Goal: Task Accomplishment & Management: Use online tool/utility

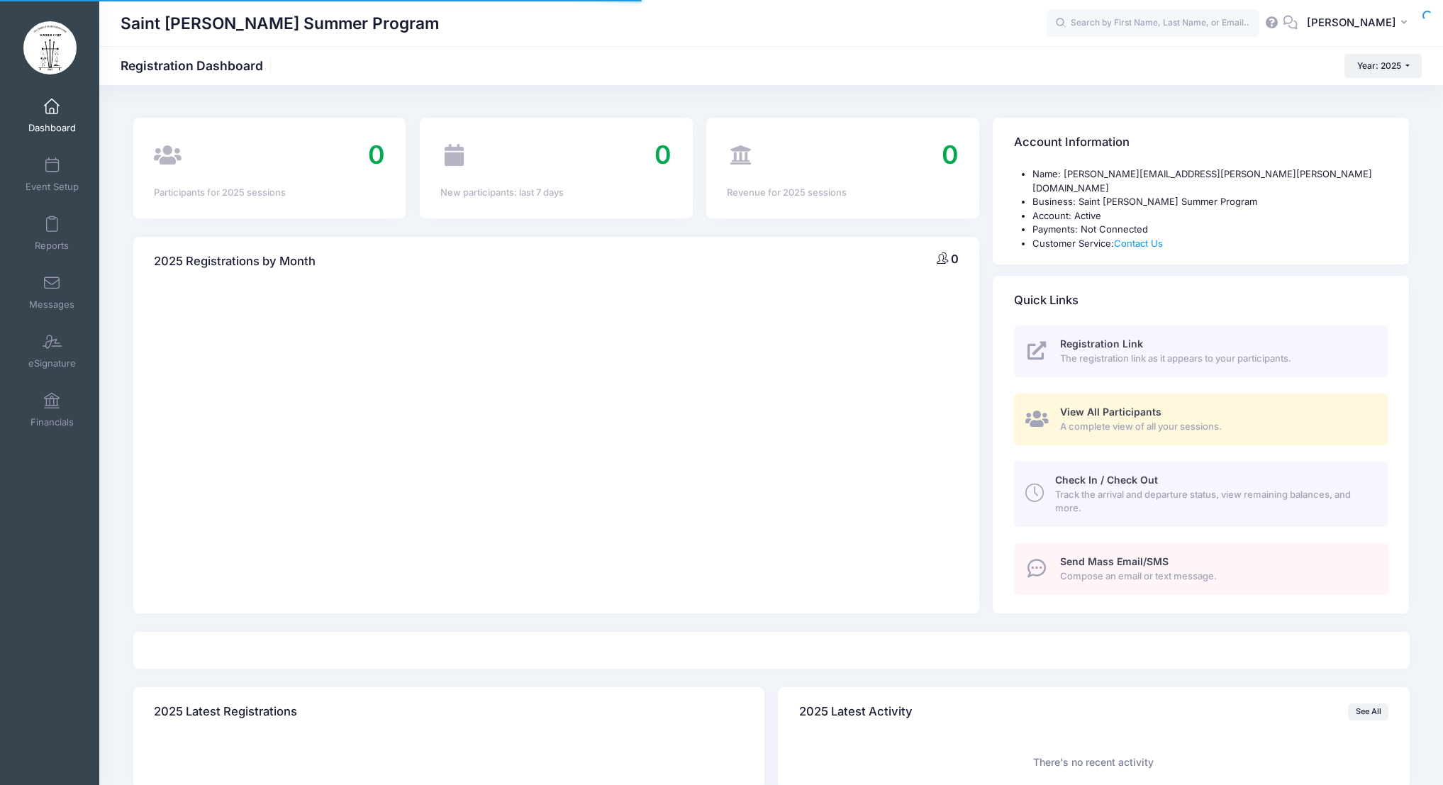
select select
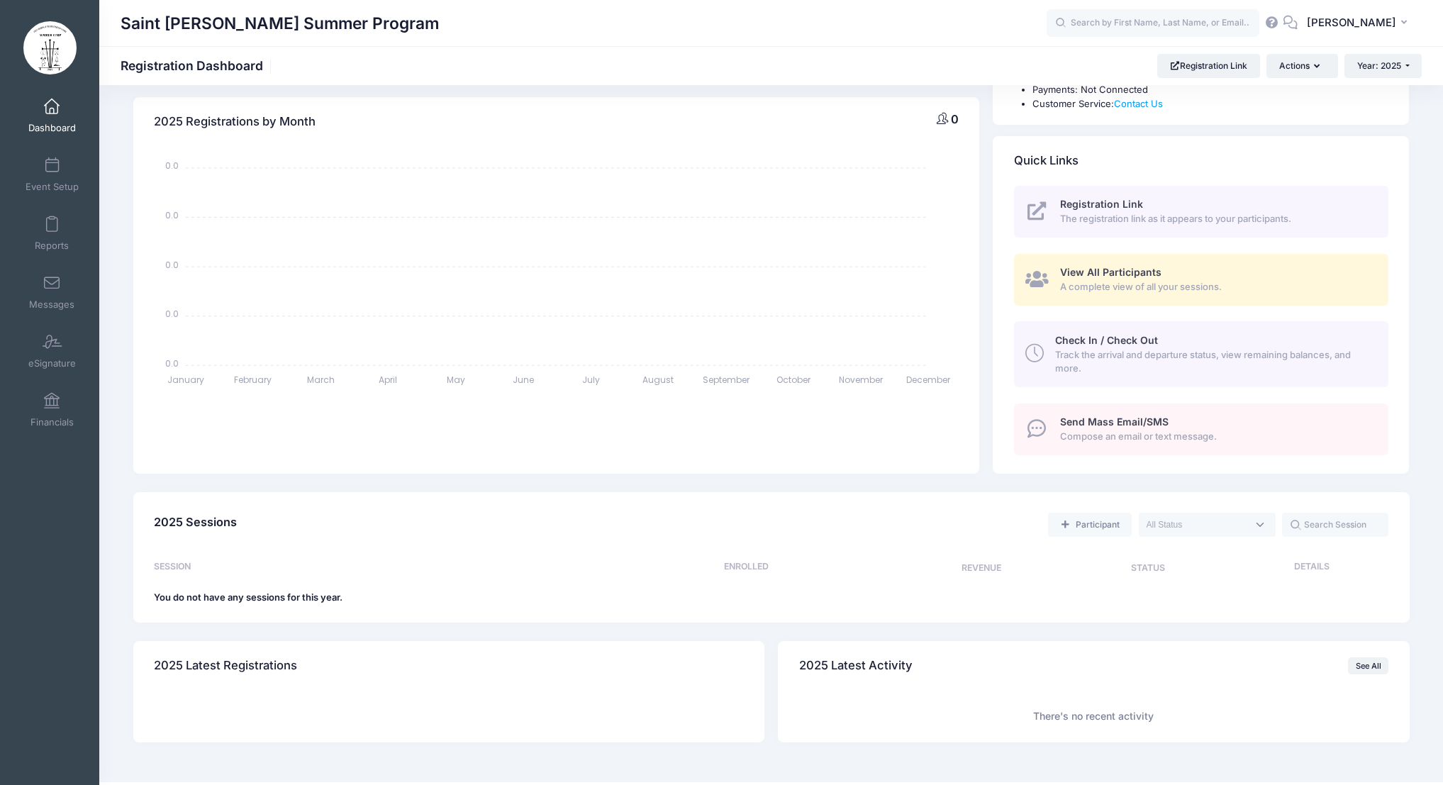
scroll to position [140, 0]
click at [52, 181] on span "Event Setup" at bounding box center [52, 187] width 53 height 12
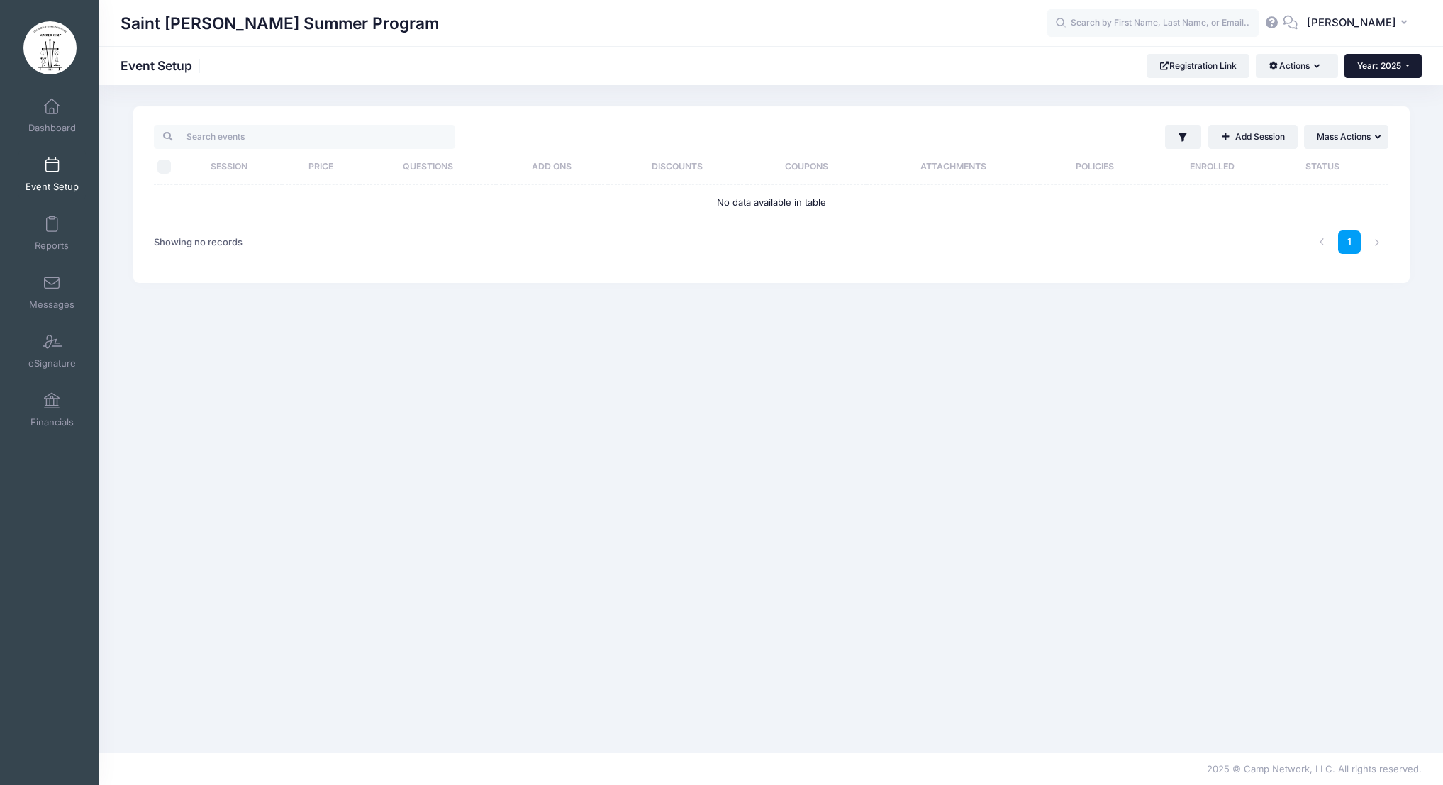
click at [1399, 71] on button "Year: 2025" at bounding box center [1382, 66] width 77 height 24
click at [1406, 98] on link "Year: 2026" at bounding box center [1390, 93] width 92 height 18
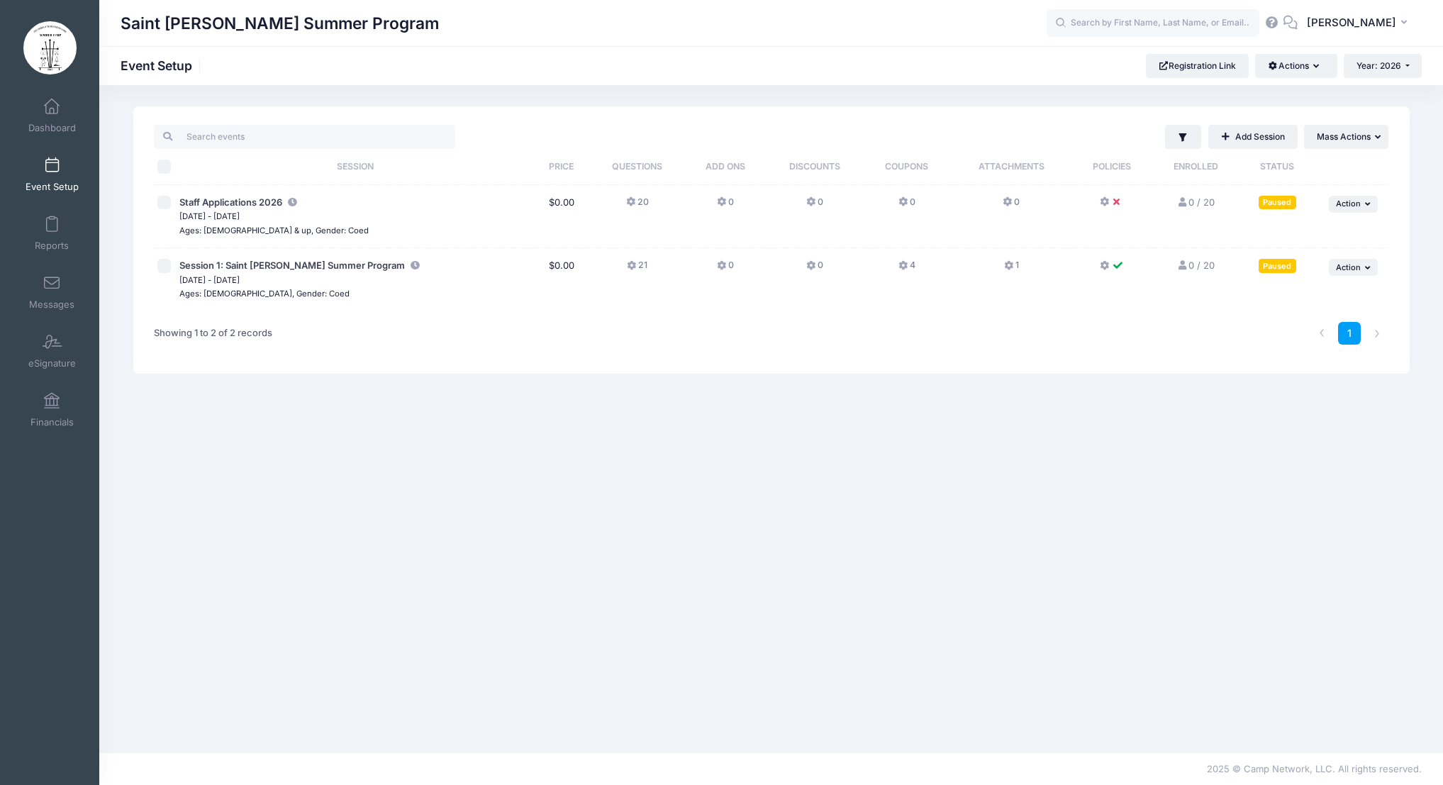
click at [910, 269] on button "4" at bounding box center [906, 269] width 17 height 21
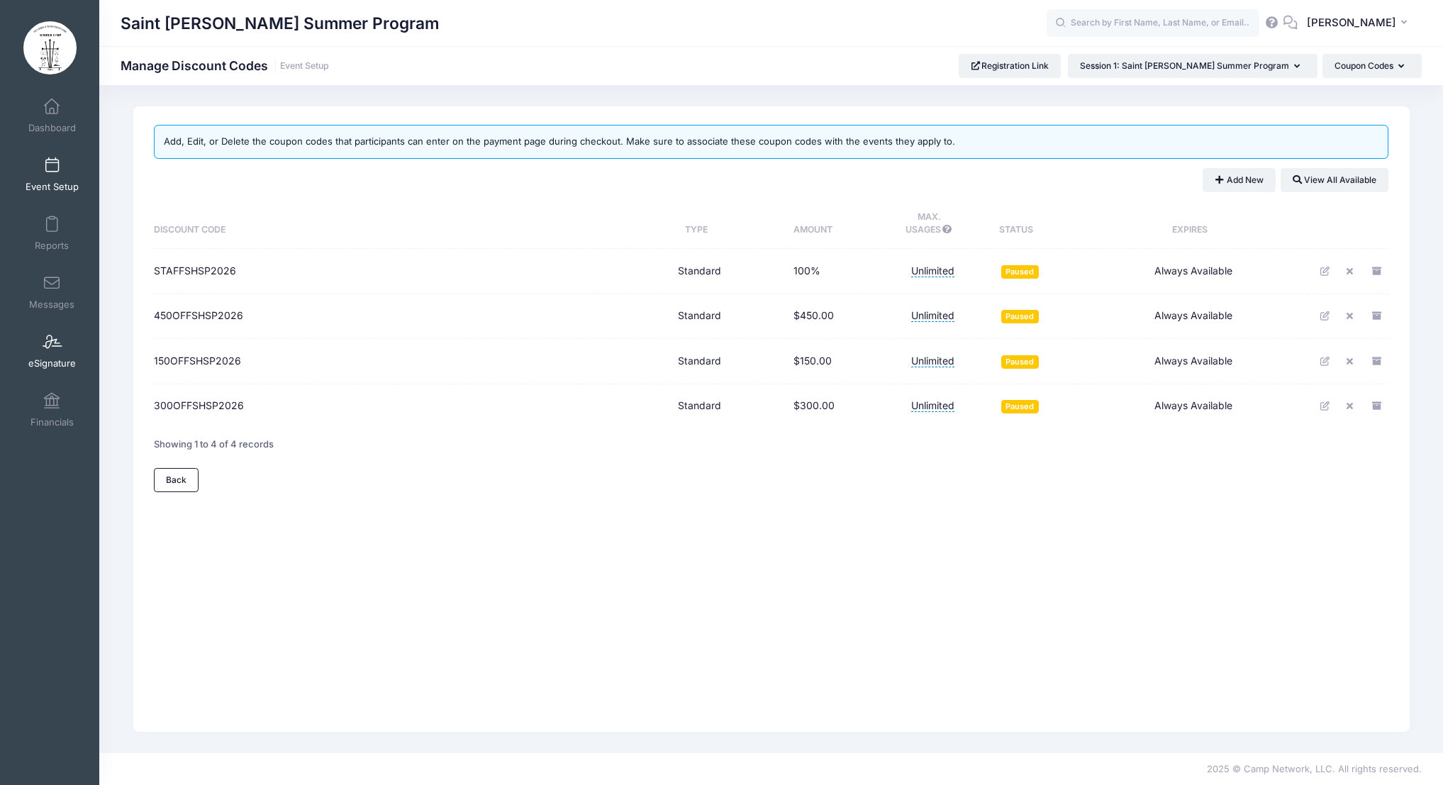
click at [52, 352] on link "eSignature" at bounding box center [51, 351] width 67 height 50
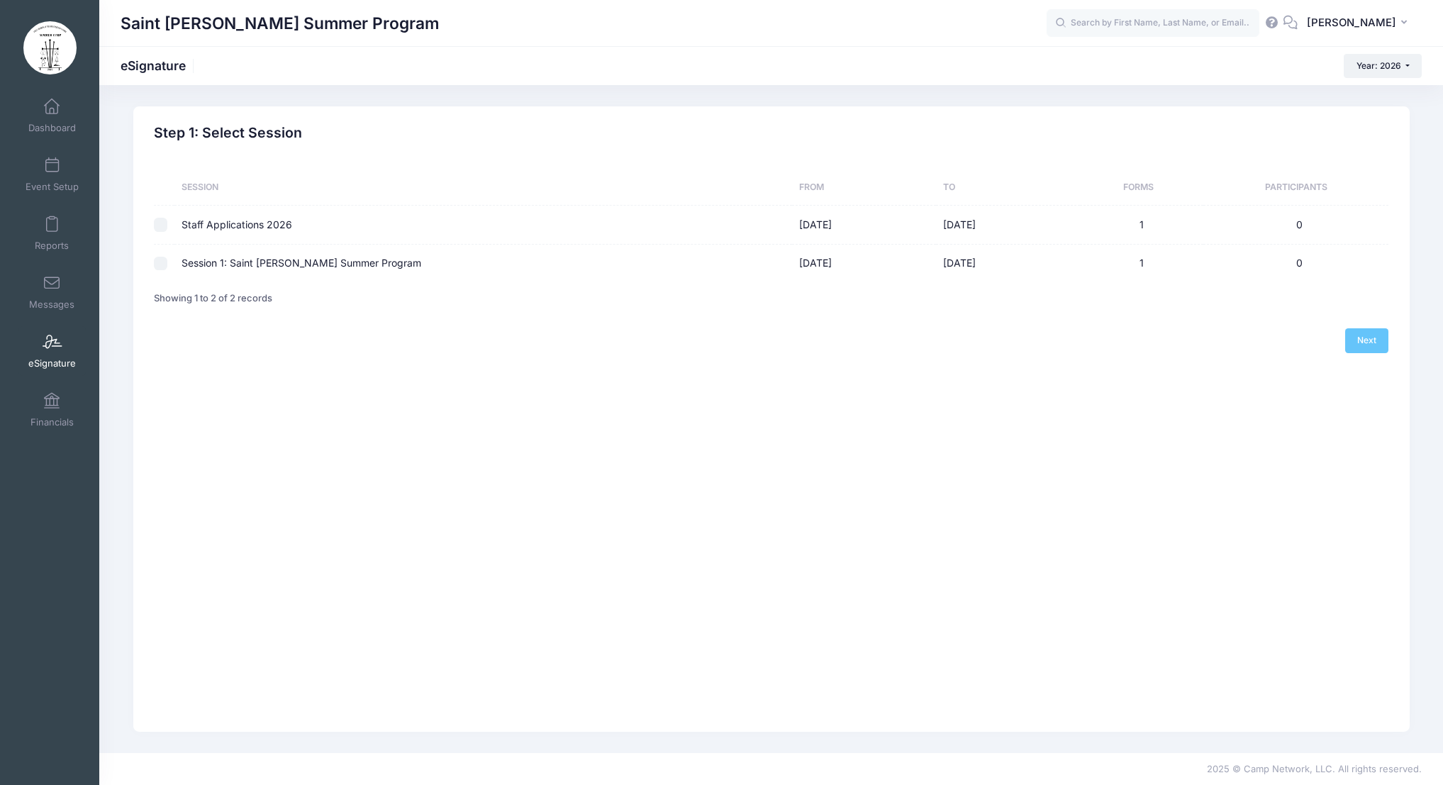
click at [163, 261] on input "checkbox" at bounding box center [161, 264] width 14 height 14
checkbox input "true"
click at [1373, 335] on link "Next" at bounding box center [1367, 340] width 44 height 24
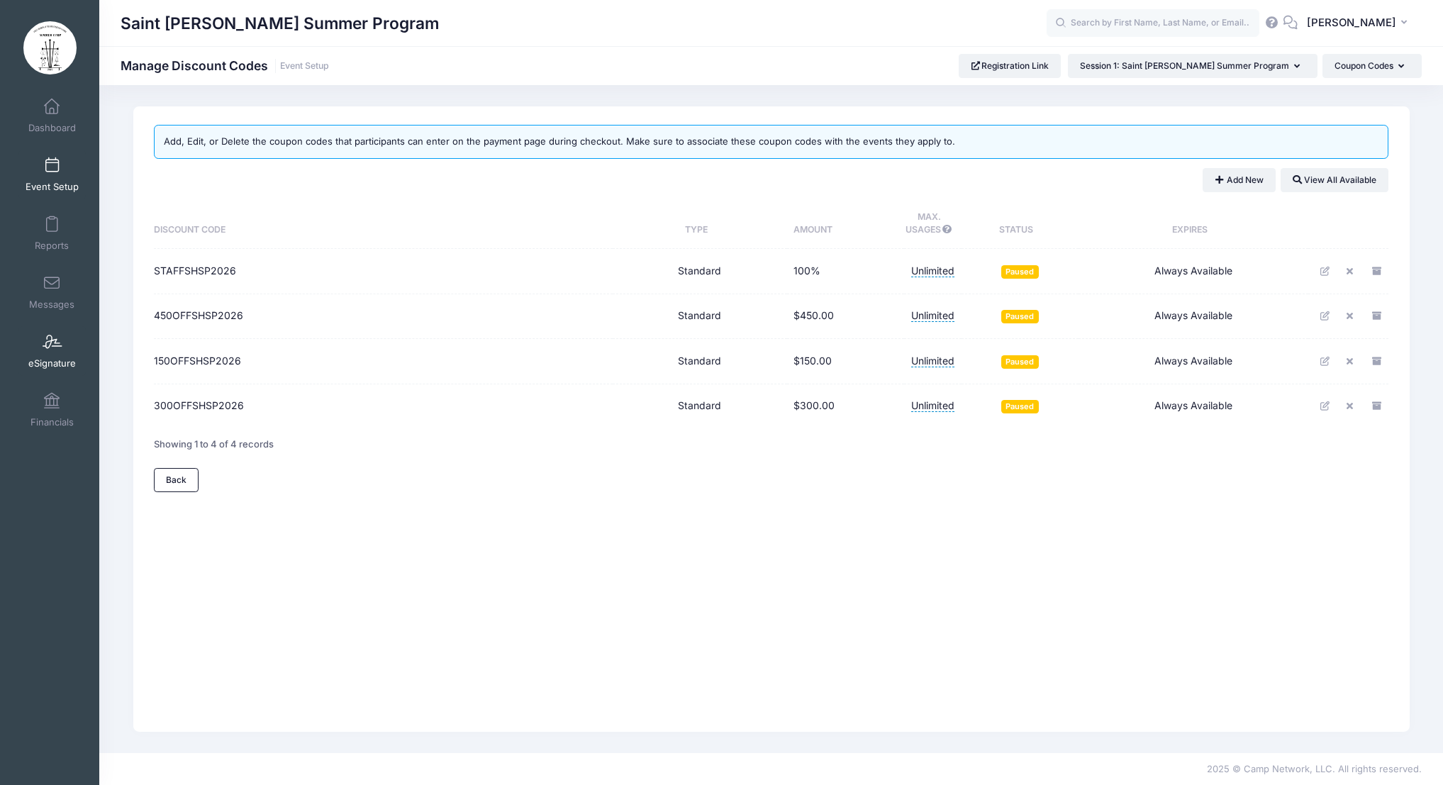
click at [56, 350] on link "eSignature" at bounding box center [51, 351] width 67 height 50
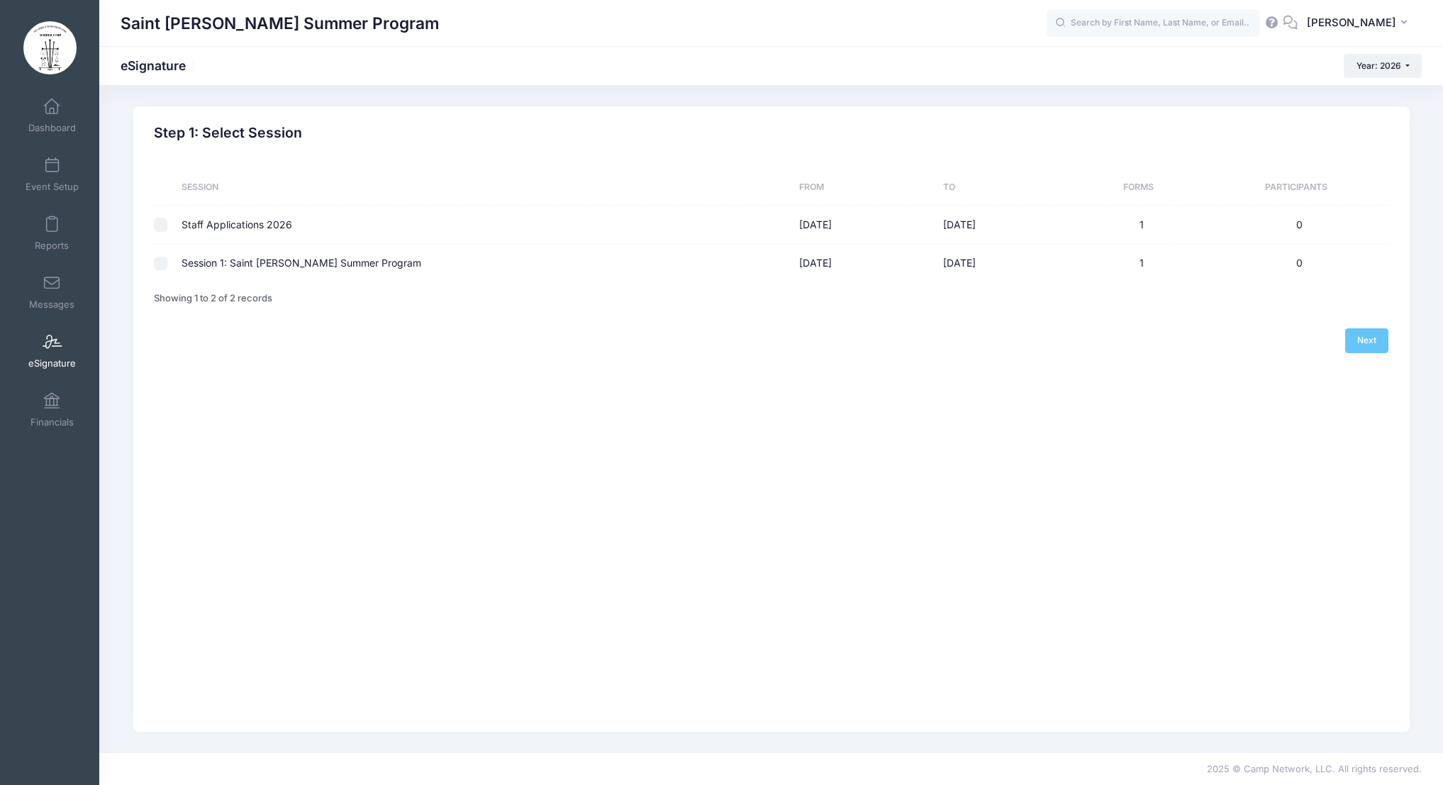
click at [164, 228] on input "checkbox" at bounding box center [161, 225] width 14 height 14
checkbox input "true"
click at [1368, 349] on link "Next" at bounding box center [1367, 340] width 44 height 24
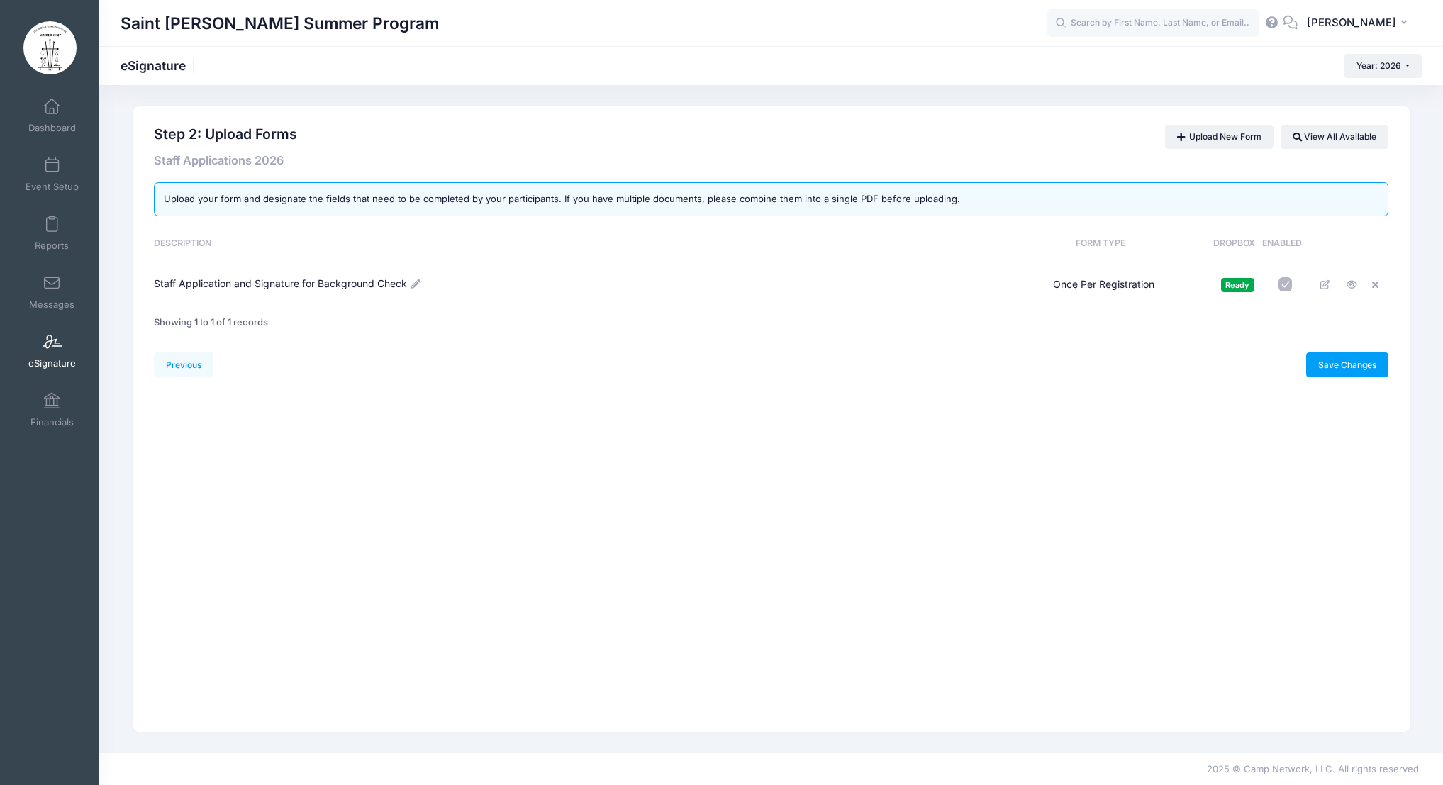
click at [289, 284] on span "Staff Application and Signature for Background Check" at bounding box center [280, 283] width 253 height 12
click at [1354, 283] on icon at bounding box center [1351, 284] width 11 height 9
click at [1327, 283] on icon at bounding box center [1325, 284] width 11 height 9
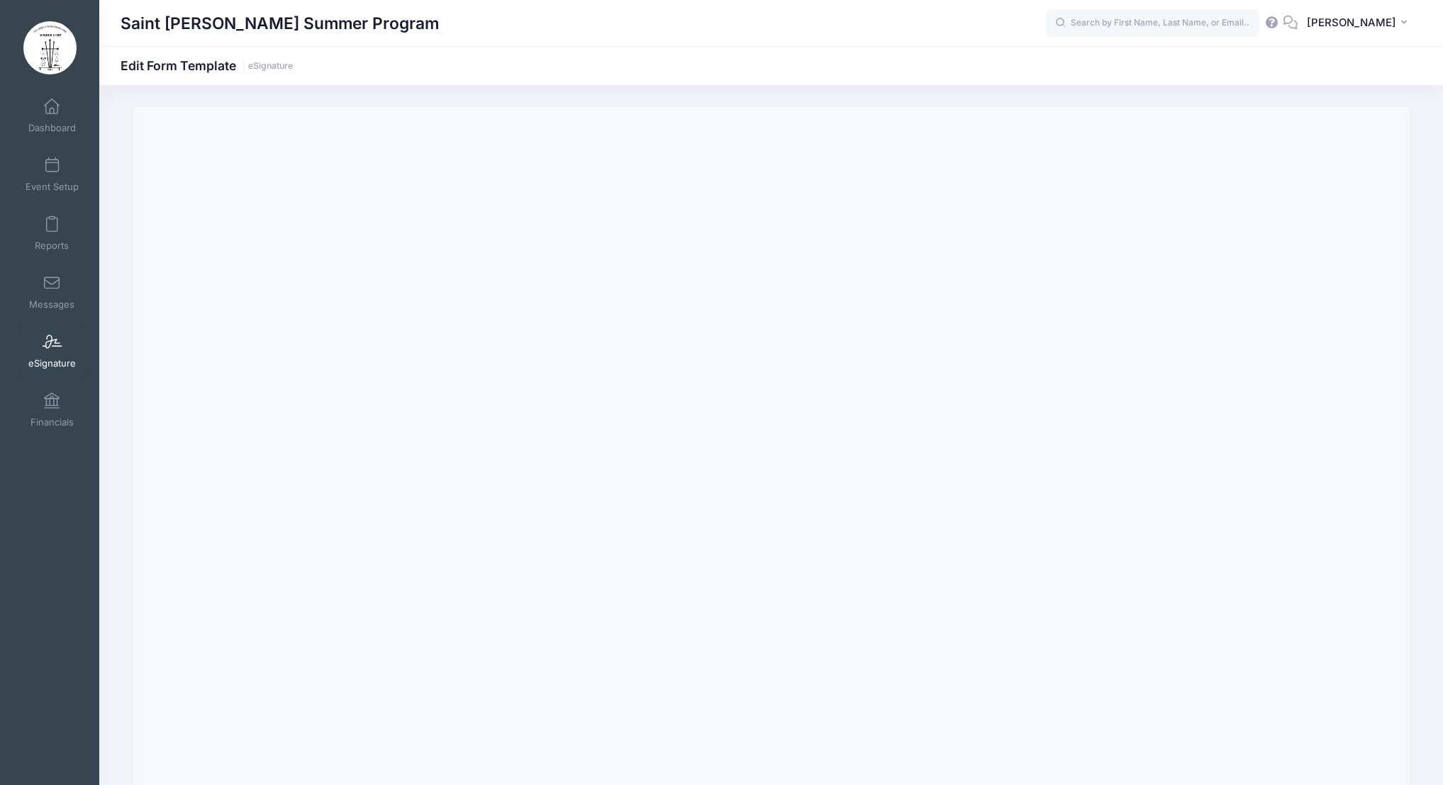
scroll to position [117, 0]
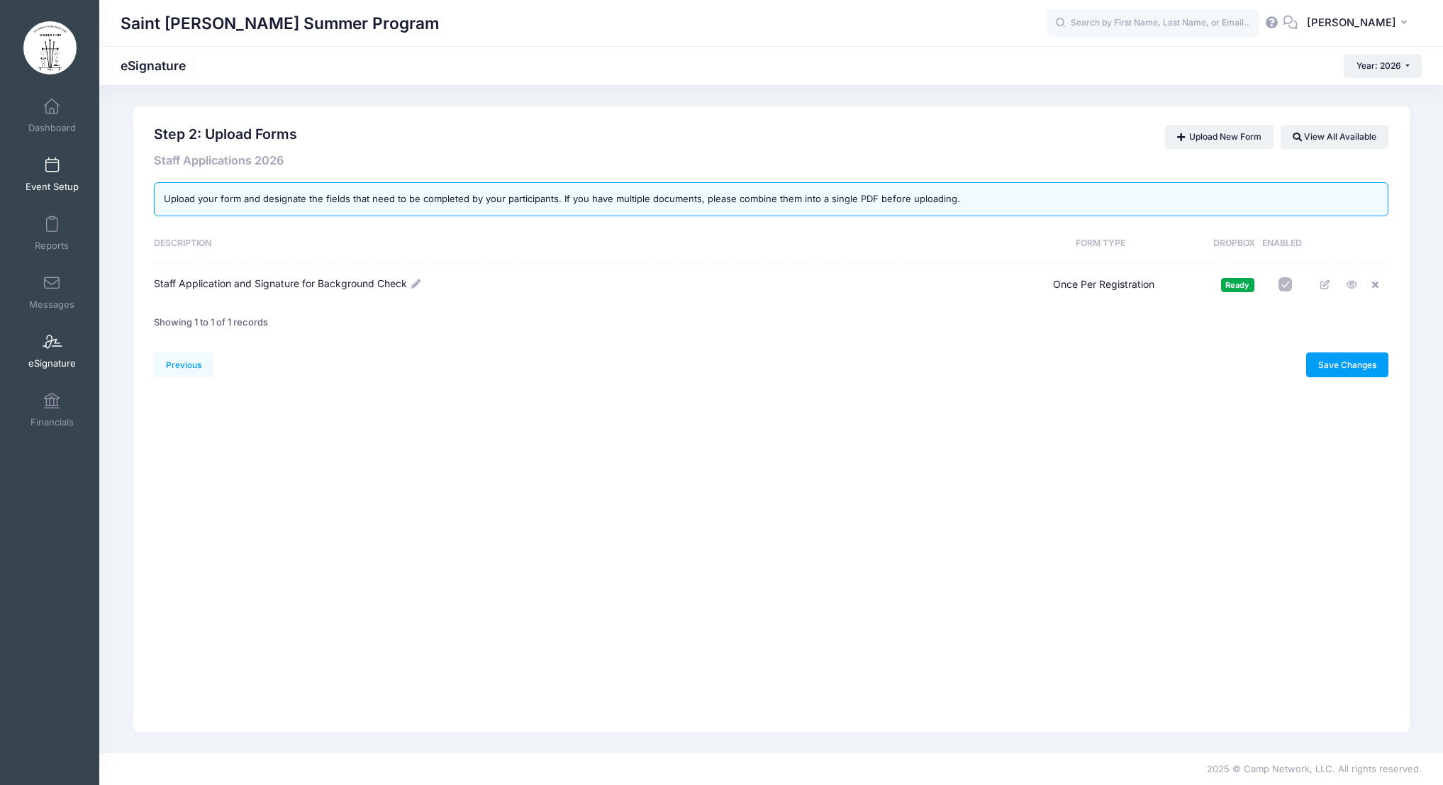
click at [52, 172] on span at bounding box center [52, 166] width 0 height 16
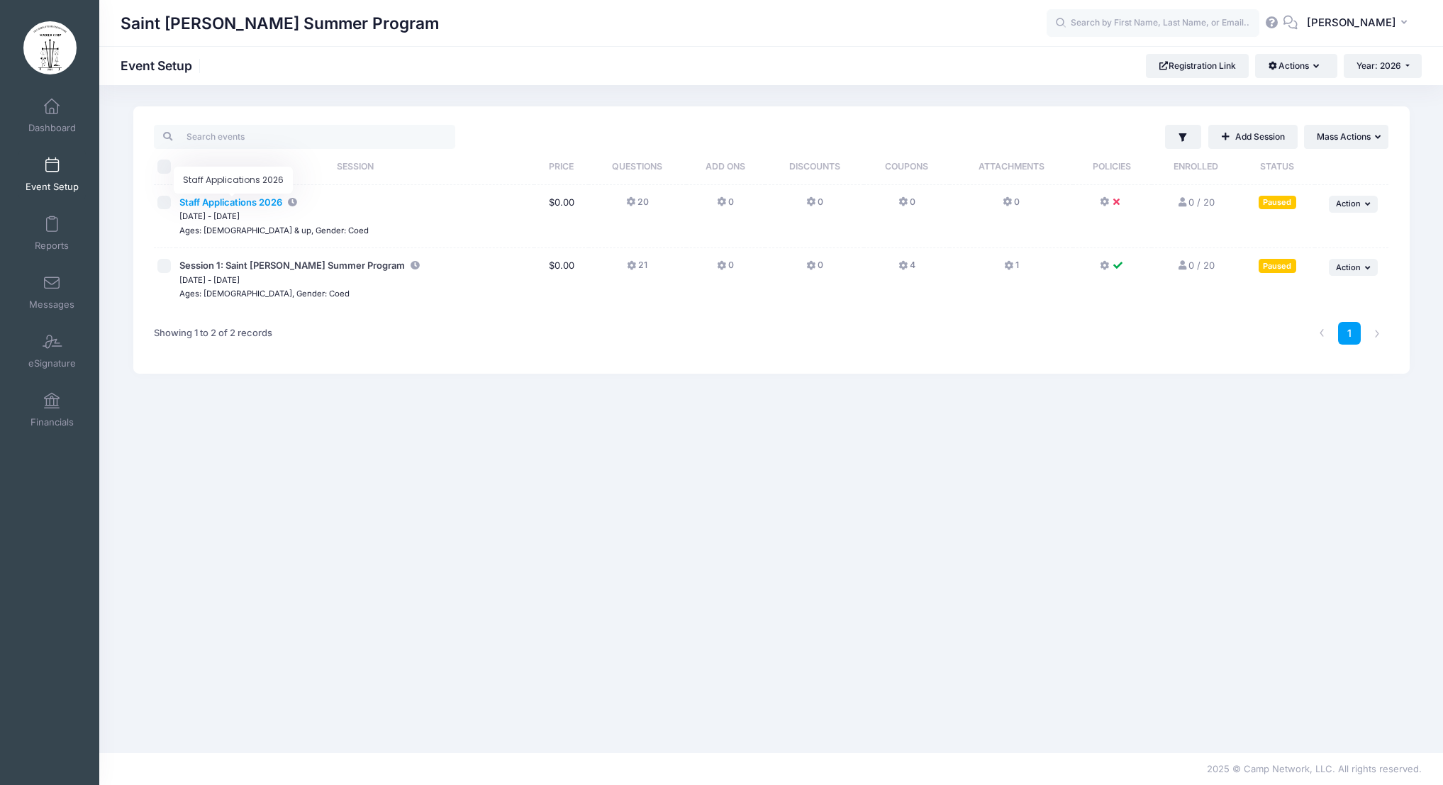
click at [250, 201] on span "Staff Applications 2026" at bounding box center [230, 201] width 103 height 11
click at [1348, 203] on span "Action" at bounding box center [1348, 204] width 25 height 10
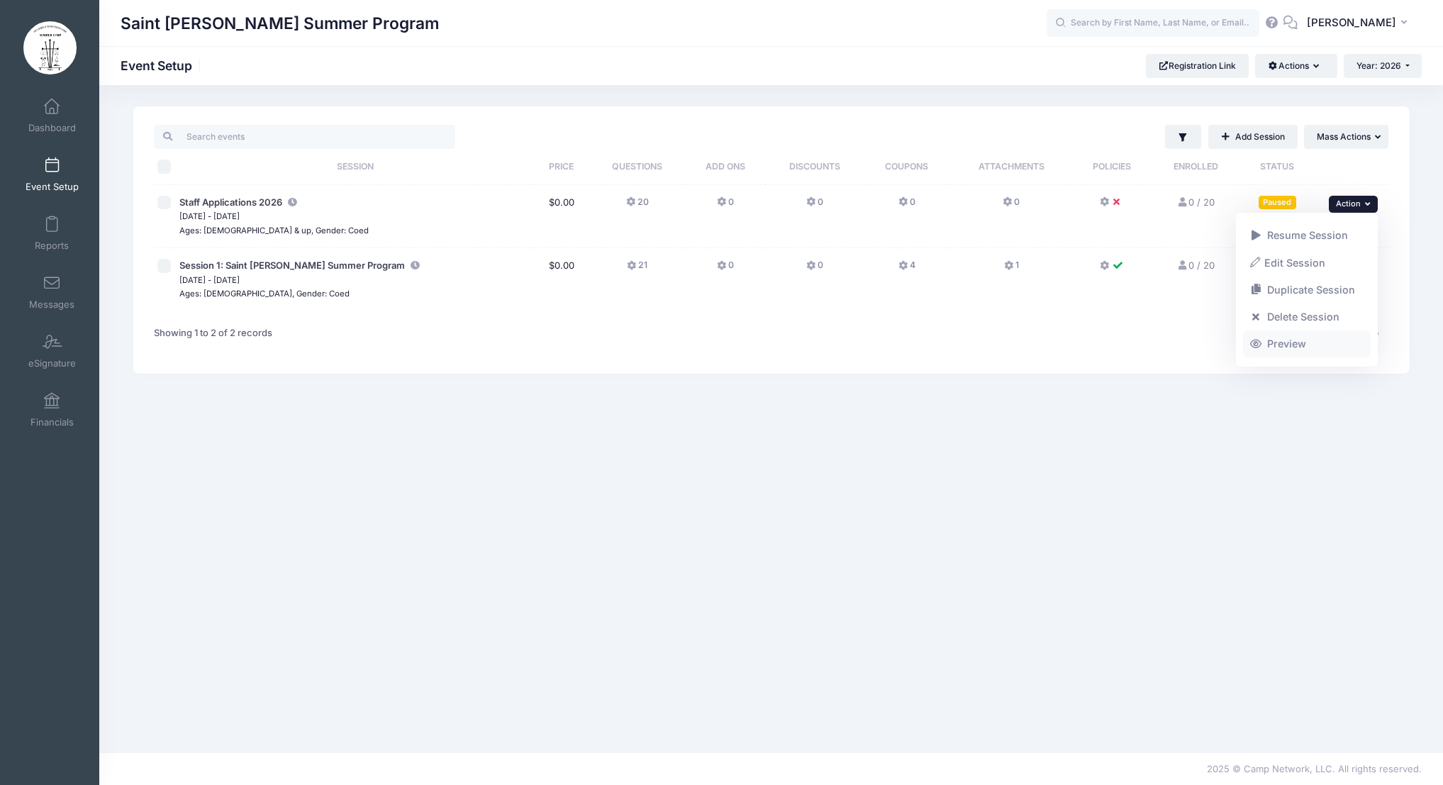
click at [1298, 344] on link "Preview" at bounding box center [1307, 343] width 128 height 27
click at [52, 108] on span at bounding box center [52, 107] width 0 height 16
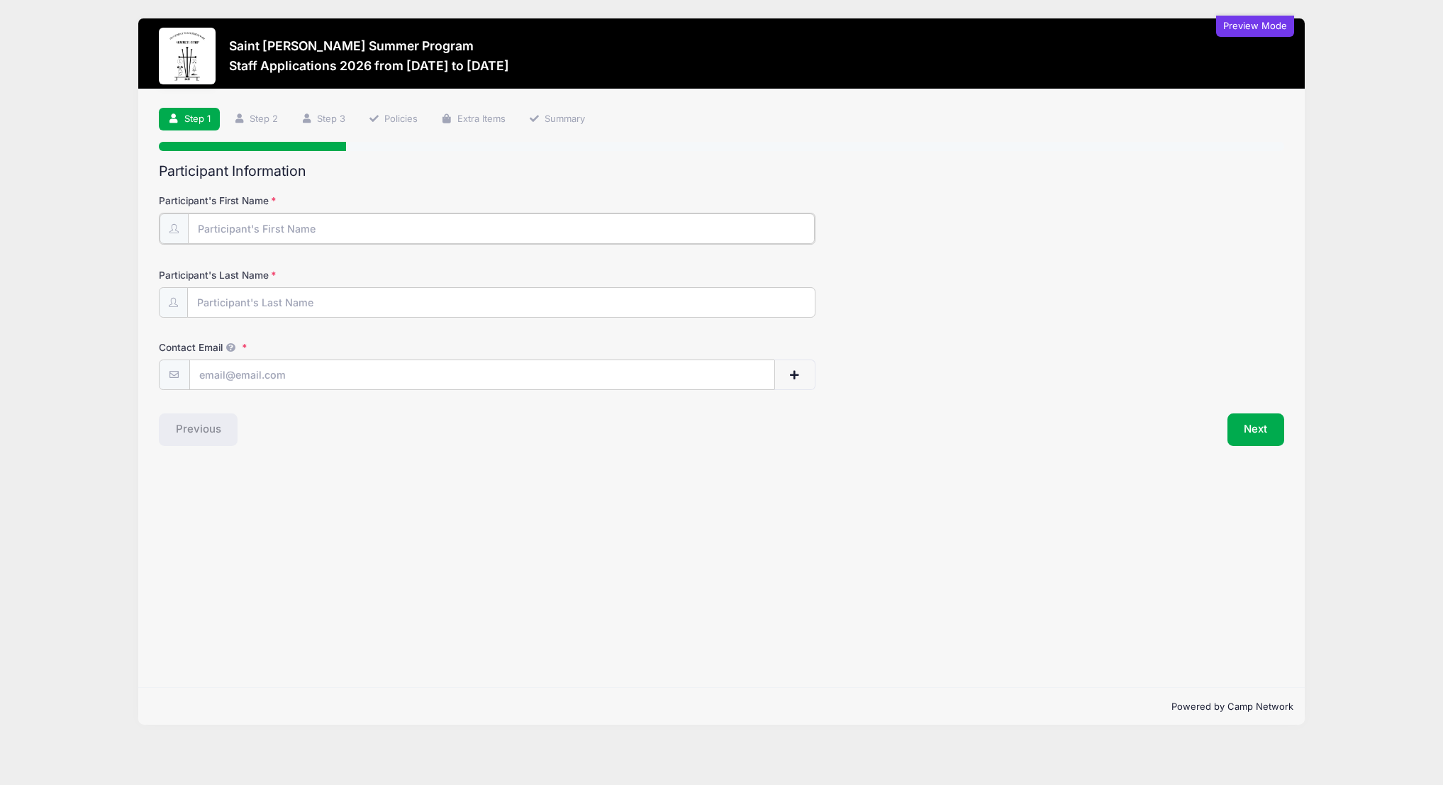
click at [522, 229] on input "Participant's First Name" at bounding box center [501, 228] width 627 height 30
type input "[PERSON_NAME] ([PERSON_NAME])"
type input "Hall"
type input "[EMAIL_ADDRESS][DOMAIN_NAME]"
click at [1258, 430] on button "Next" at bounding box center [1255, 428] width 57 height 33
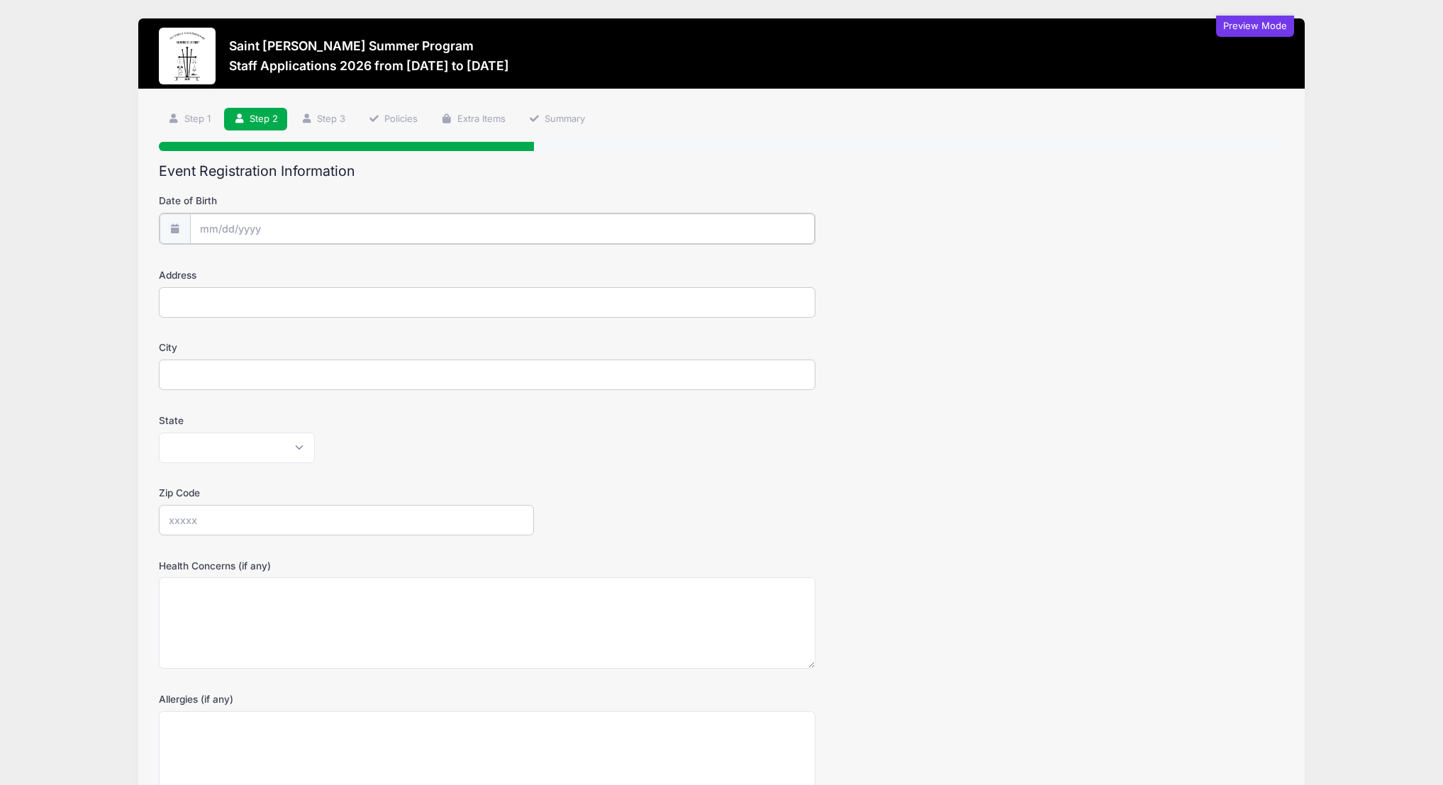
click at [552, 227] on input "Date of Birth" at bounding box center [502, 228] width 625 height 30
click at [279, 355] on span "10" at bounding box center [290, 346] width 26 height 26
type input "09/10/2025"
click at [421, 313] on input "Address" at bounding box center [487, 301] width 657 height 30
type input "376 Grove st"
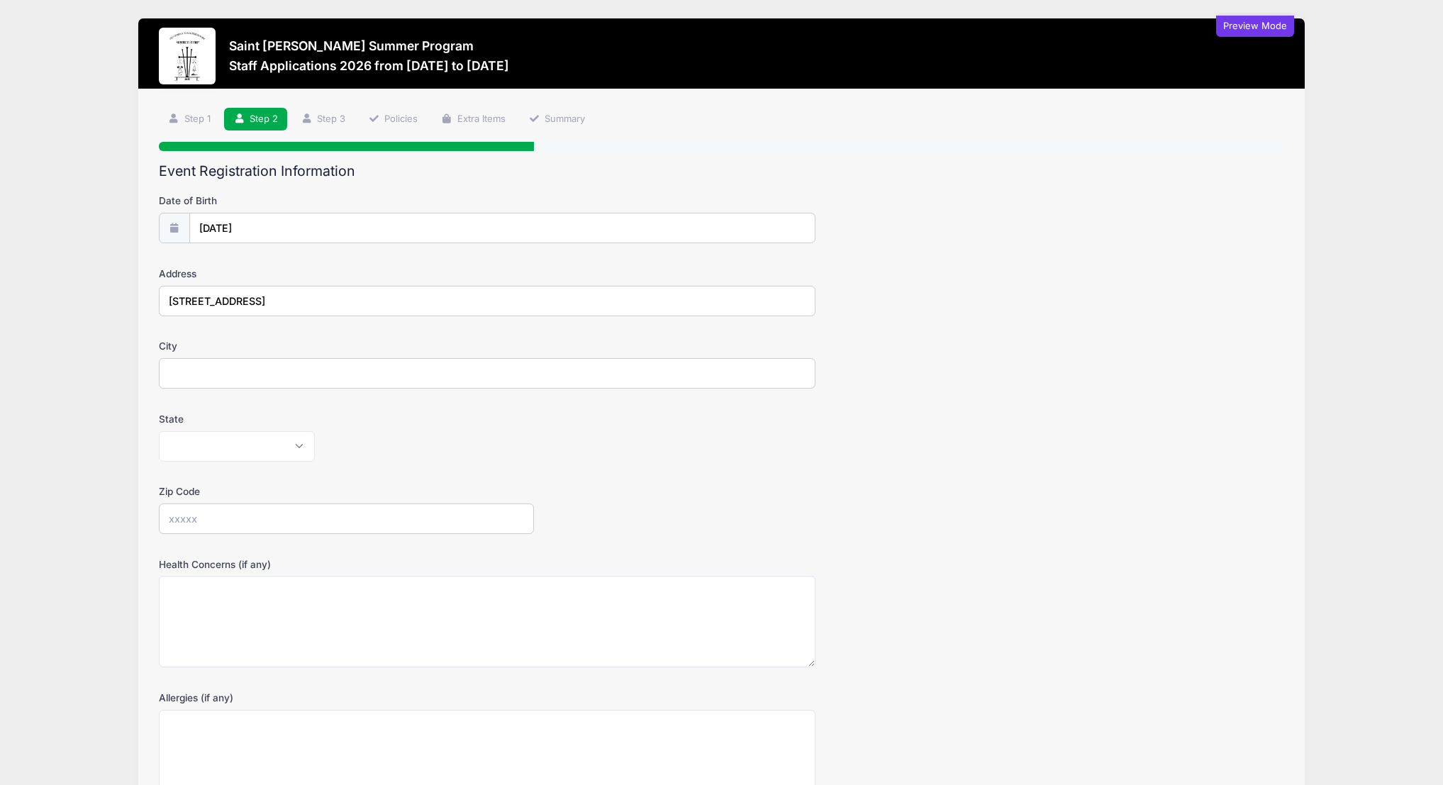
type input "west roxbury"
select select "MA"
type input "02132"
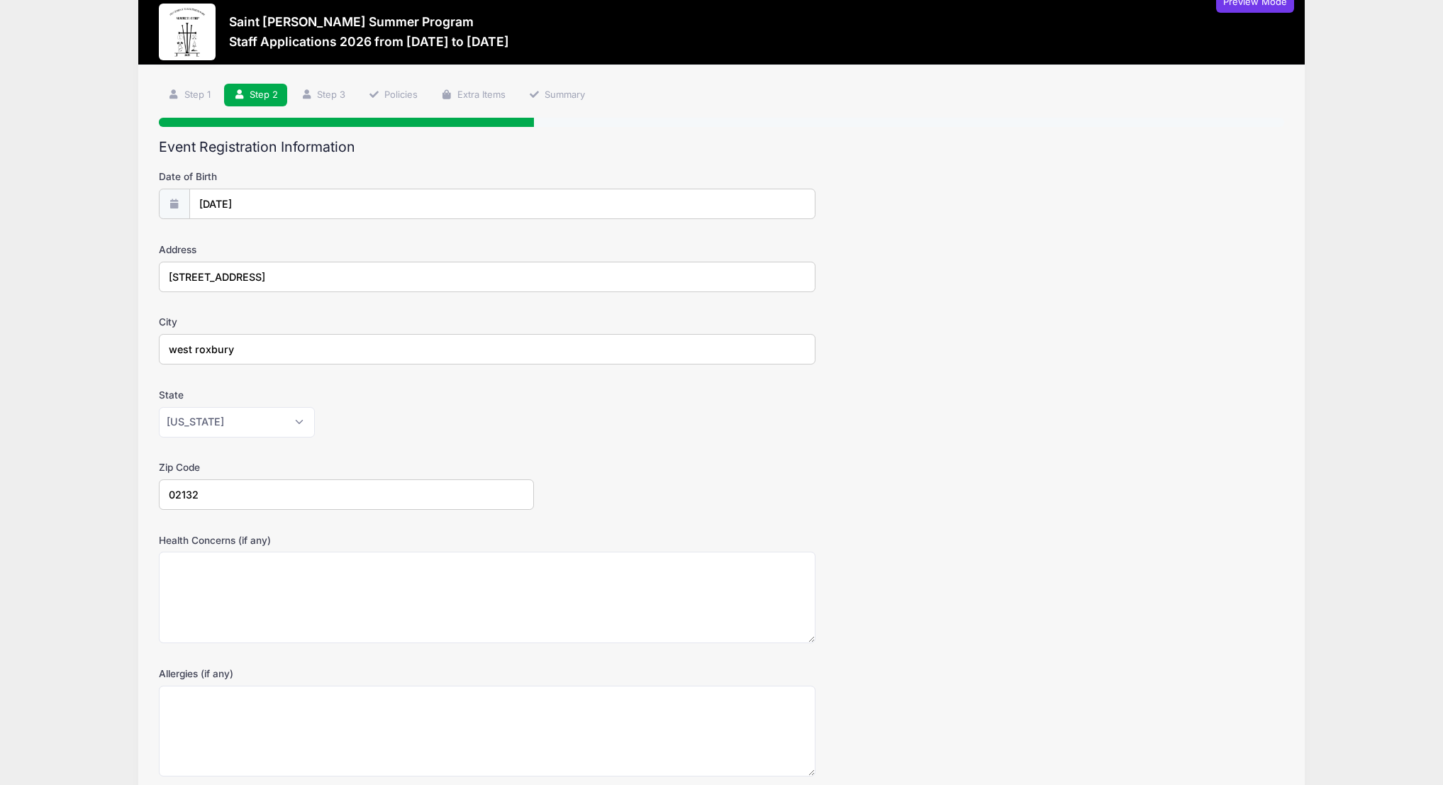
scroll to position [145, 0]
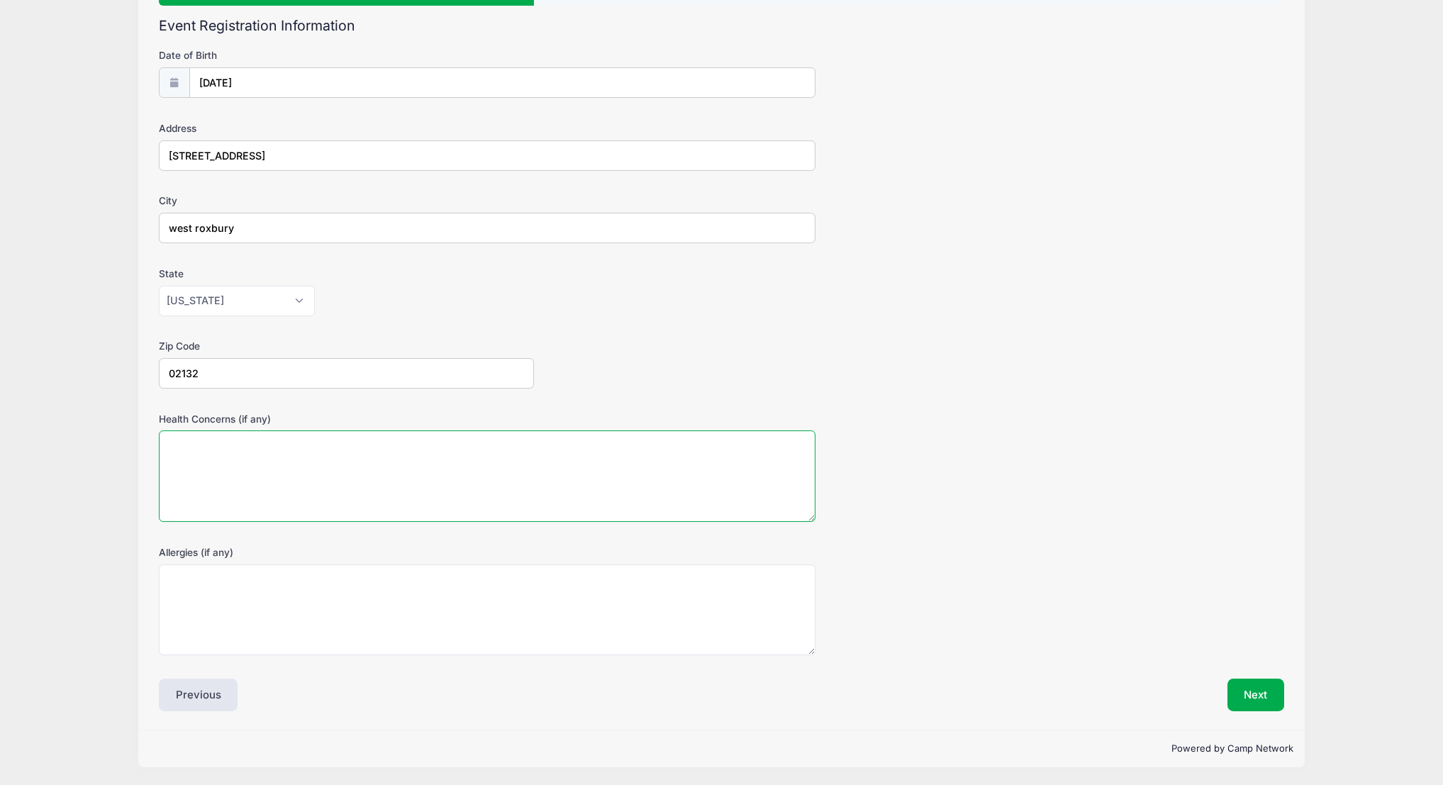
click at [587, 462] on textarea "Health Concerns (if any)" at bounding box center [487, 475] width 657 height 91
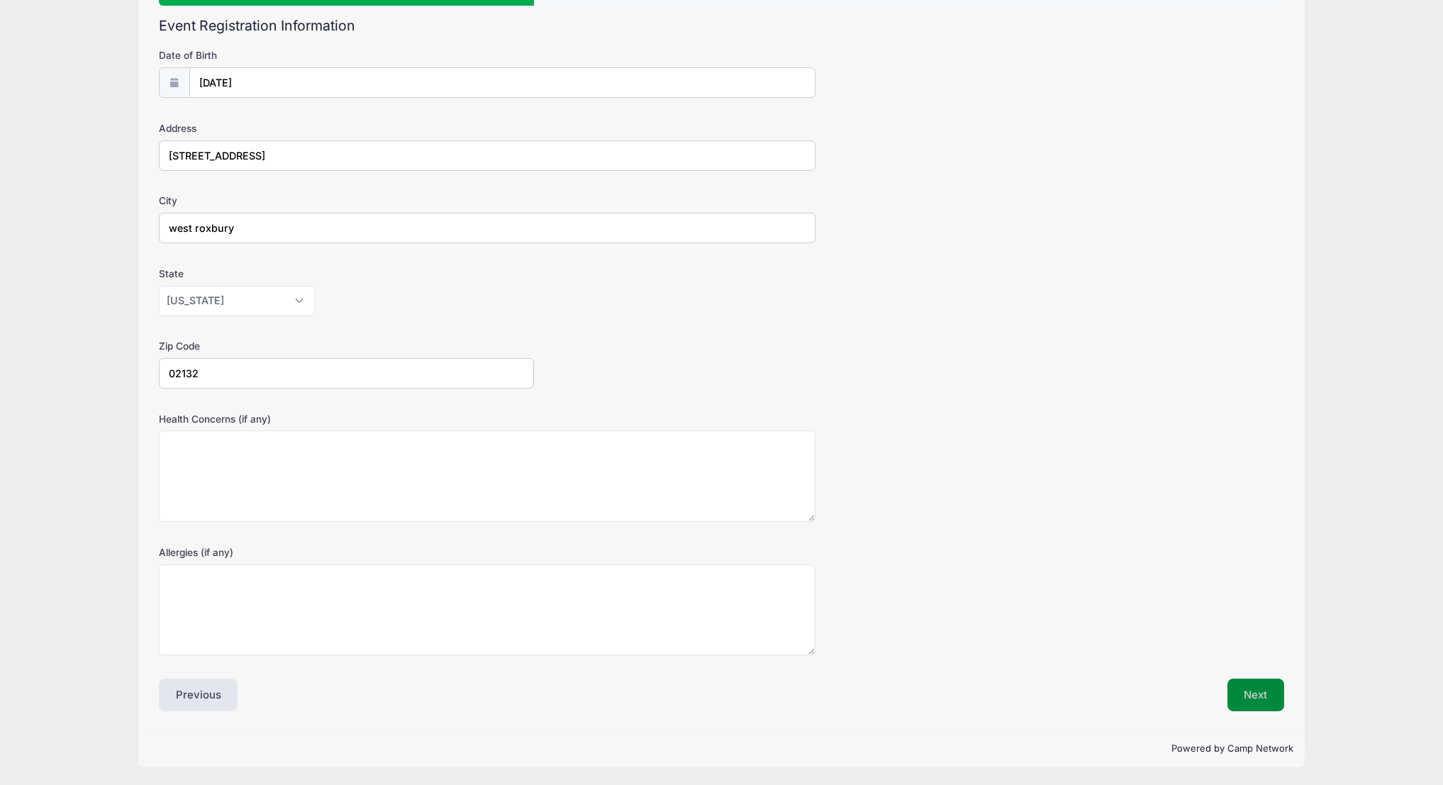
click at [1256, 688] on button "Next" at bounding box center [1255, 695] width 57 height 33
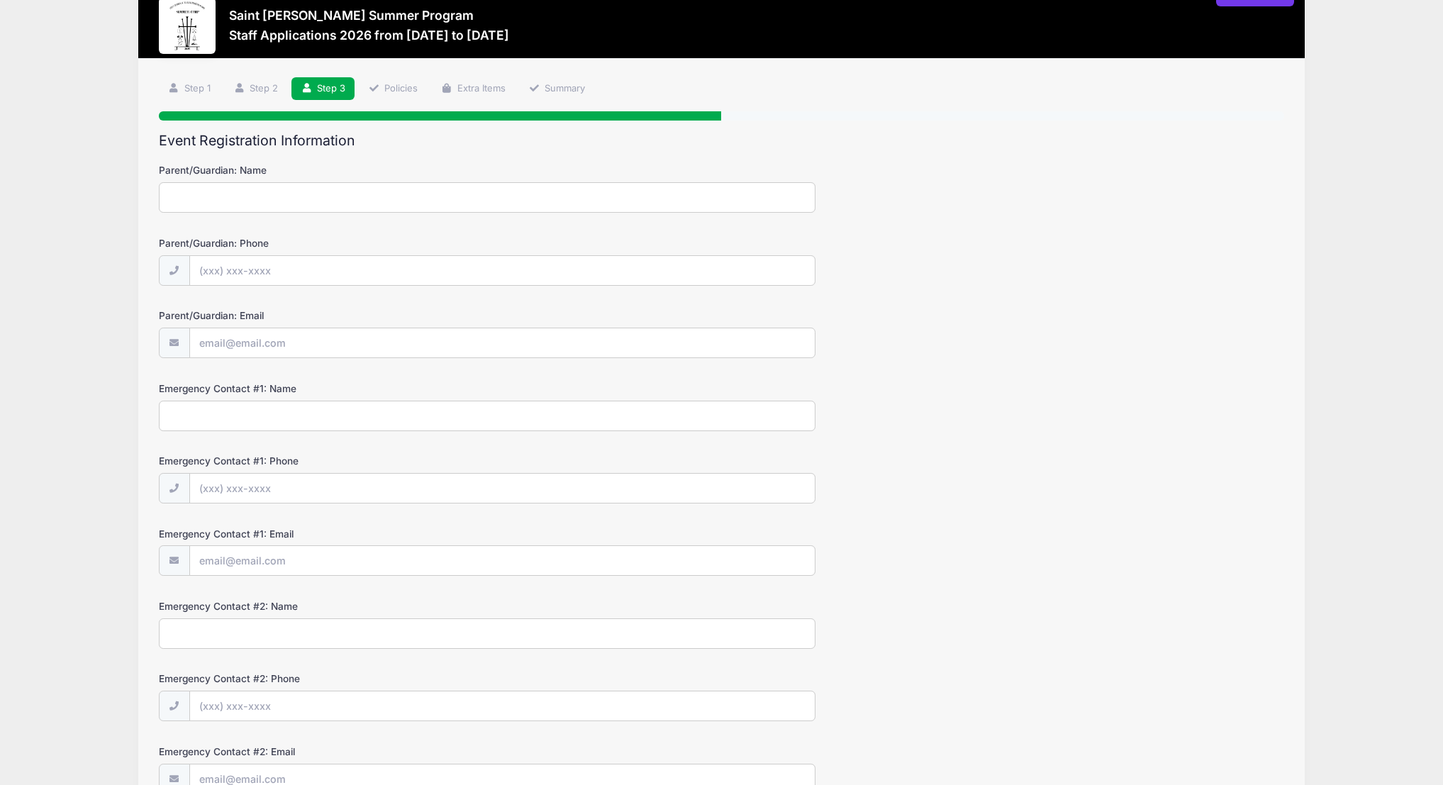
scroll to position [0, 0]
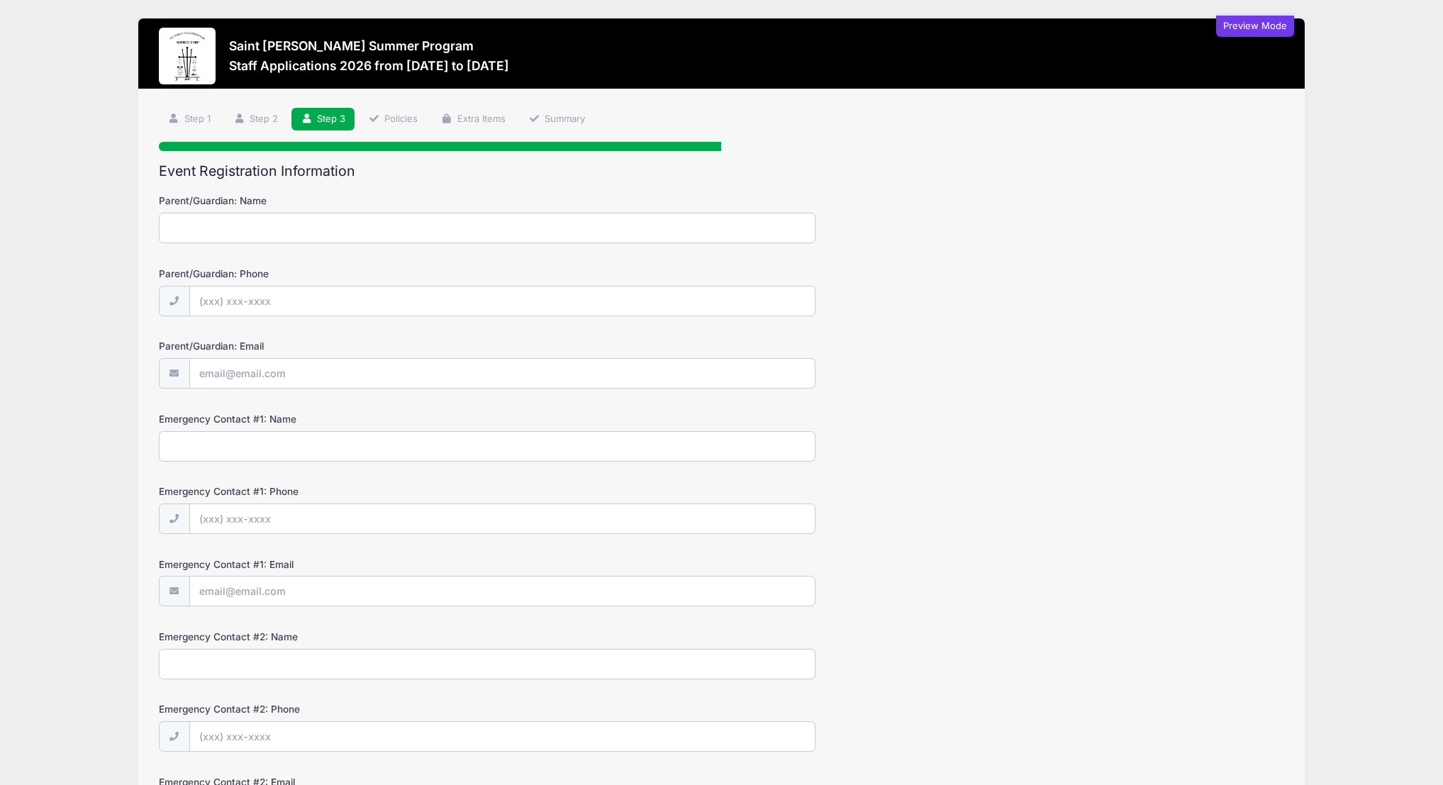
click at [324, 233] on input "Parent/Guardian: Name" at bounding box center [487, 228] width 657 height 30
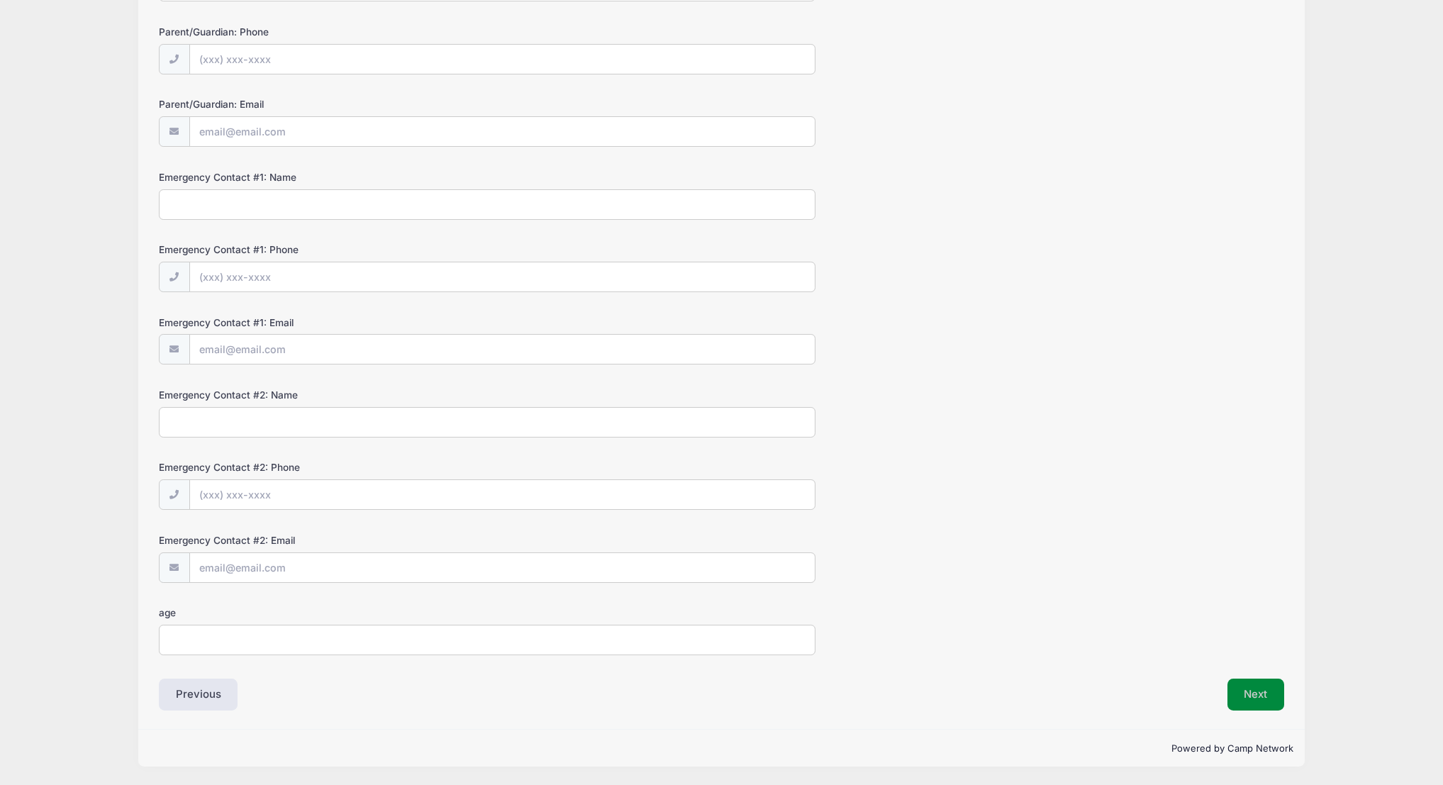
click at [1256, 689] on button "Next" at bounding box center [1255, 695] width 57 height 33
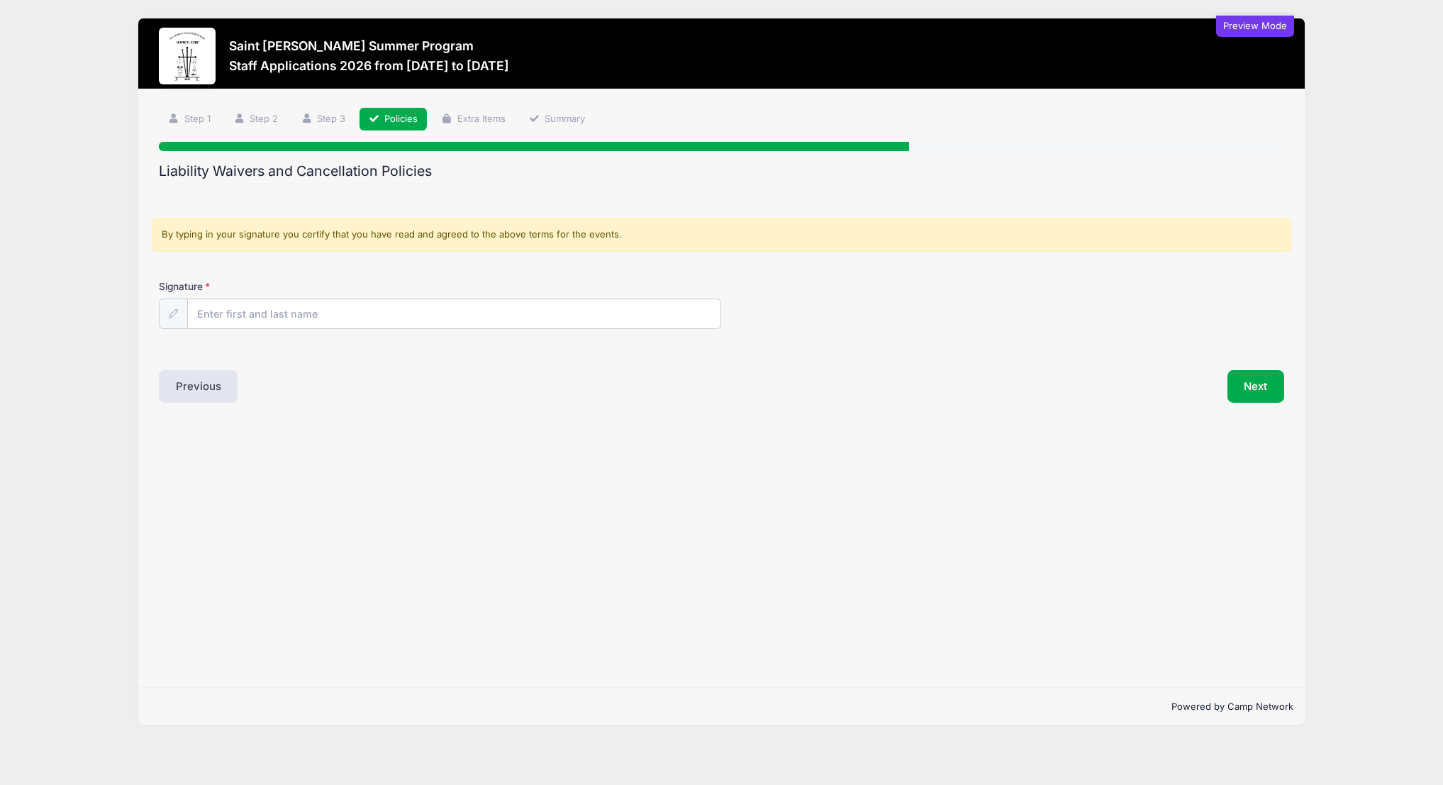
scroll to position [0, 0]
click at [520, 320] on input "Signature" at bounding box center [454, 314] width 533 height 30
type input "Christopher Hall"
click at [1263, 394] on button "Next" at bounding box center [1255, 386] width 57 height 33
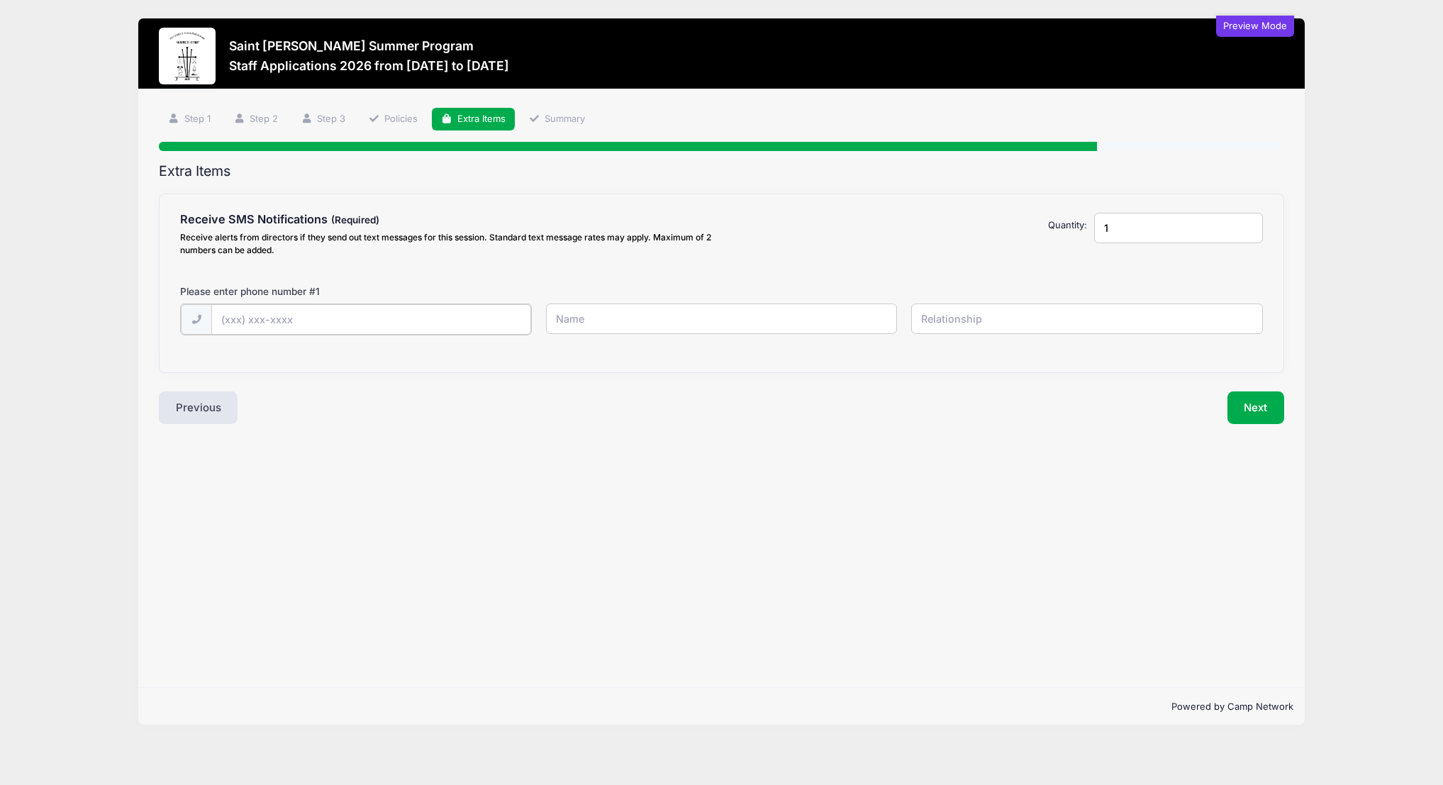
click at [434, 330] on input "text" at bounding box center [371, 319] width 320 height 30
type input "(617) 906-1866"
click at [759, 316] on input "text" at bounding box center [722, 318] width 352 height 30
type input "[PERSON_NAME]"
type input "P"
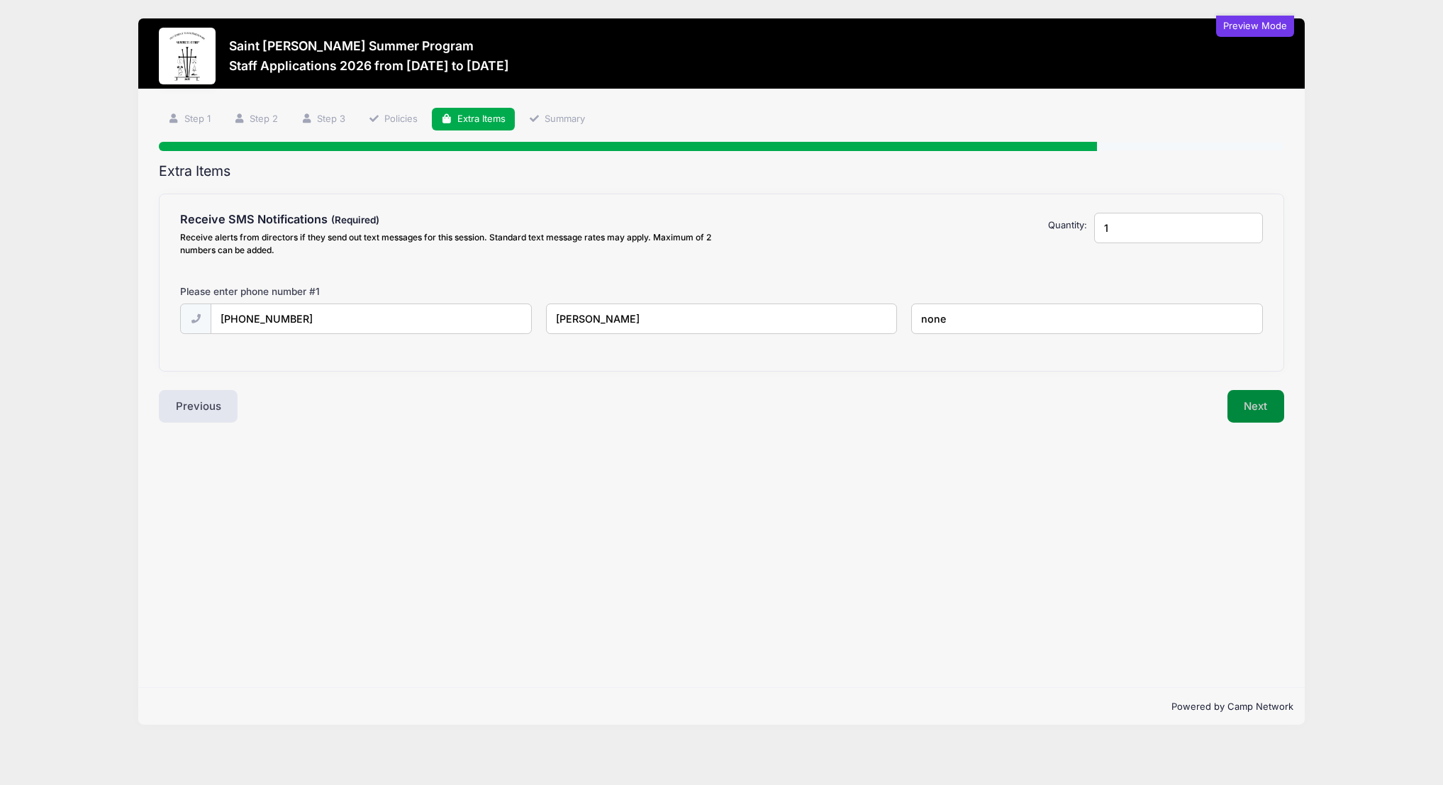
type input "none"
click at [1263, 415] on button "Next" at bounding box center [1255, 406] width 57 height 33
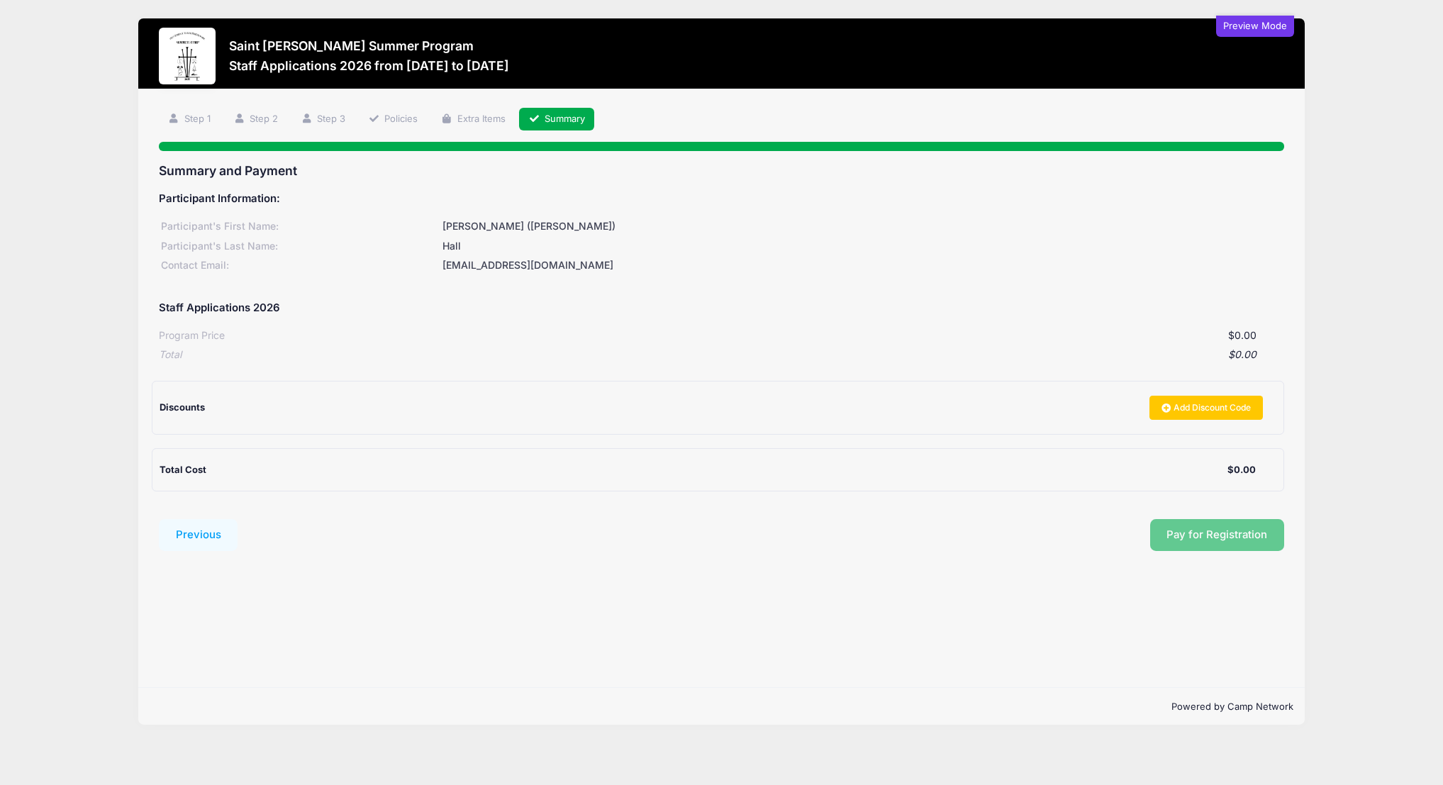
click at [1206, 541] on div "Pay for Registration" at bounding box center [764, 535] width 1039 height 33
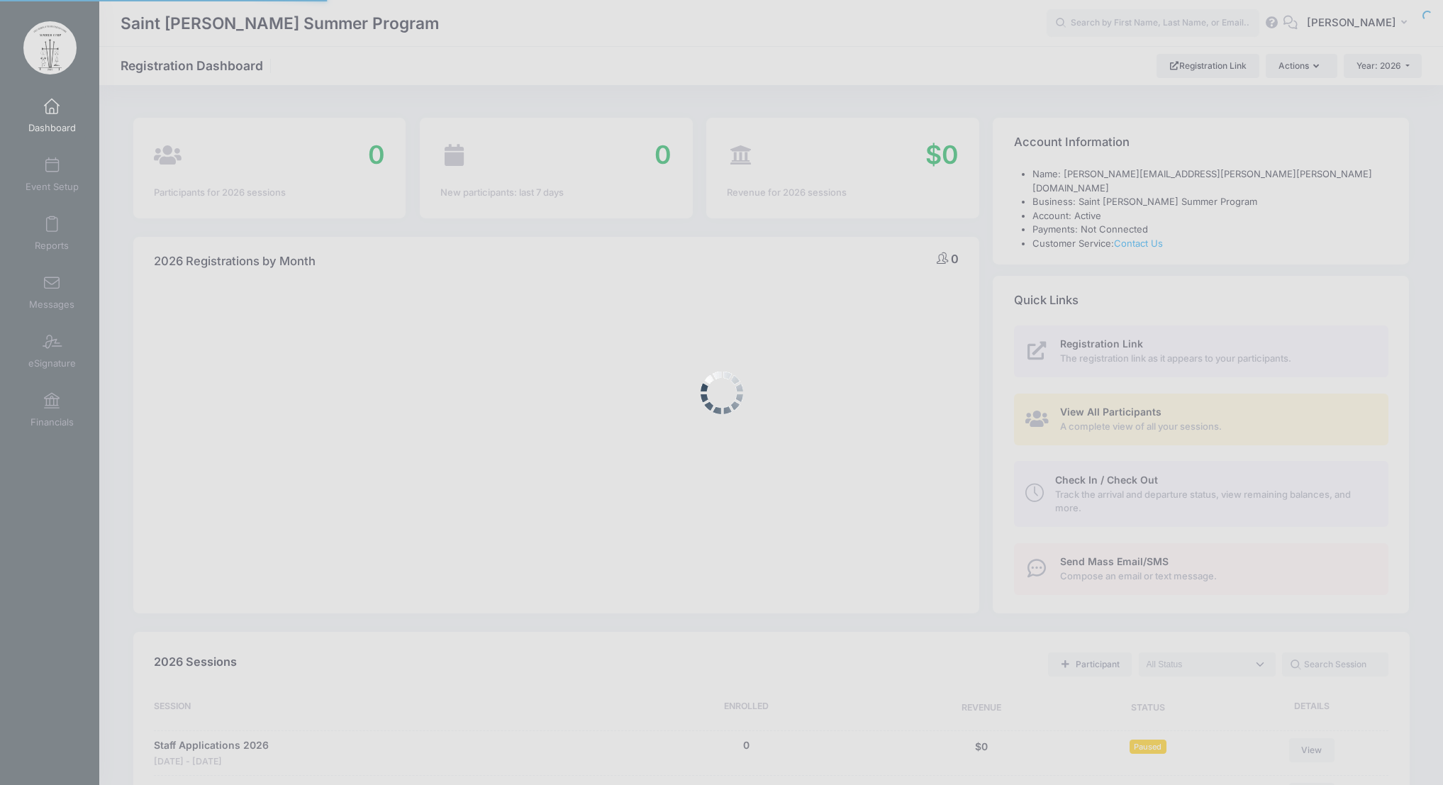
select select
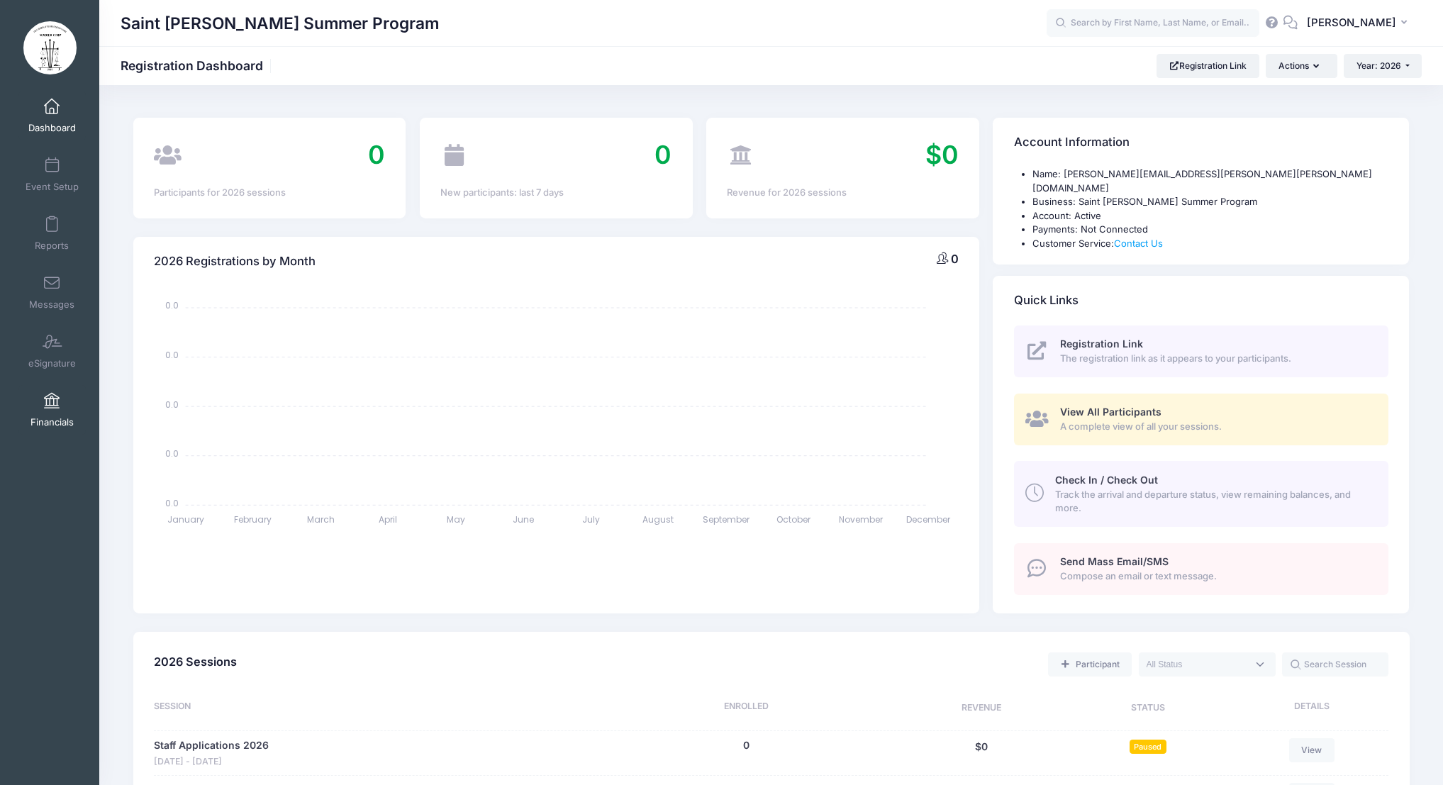
click at [45, 411] on link "Financials" at bounding box center [51, 410] width 67 height 50
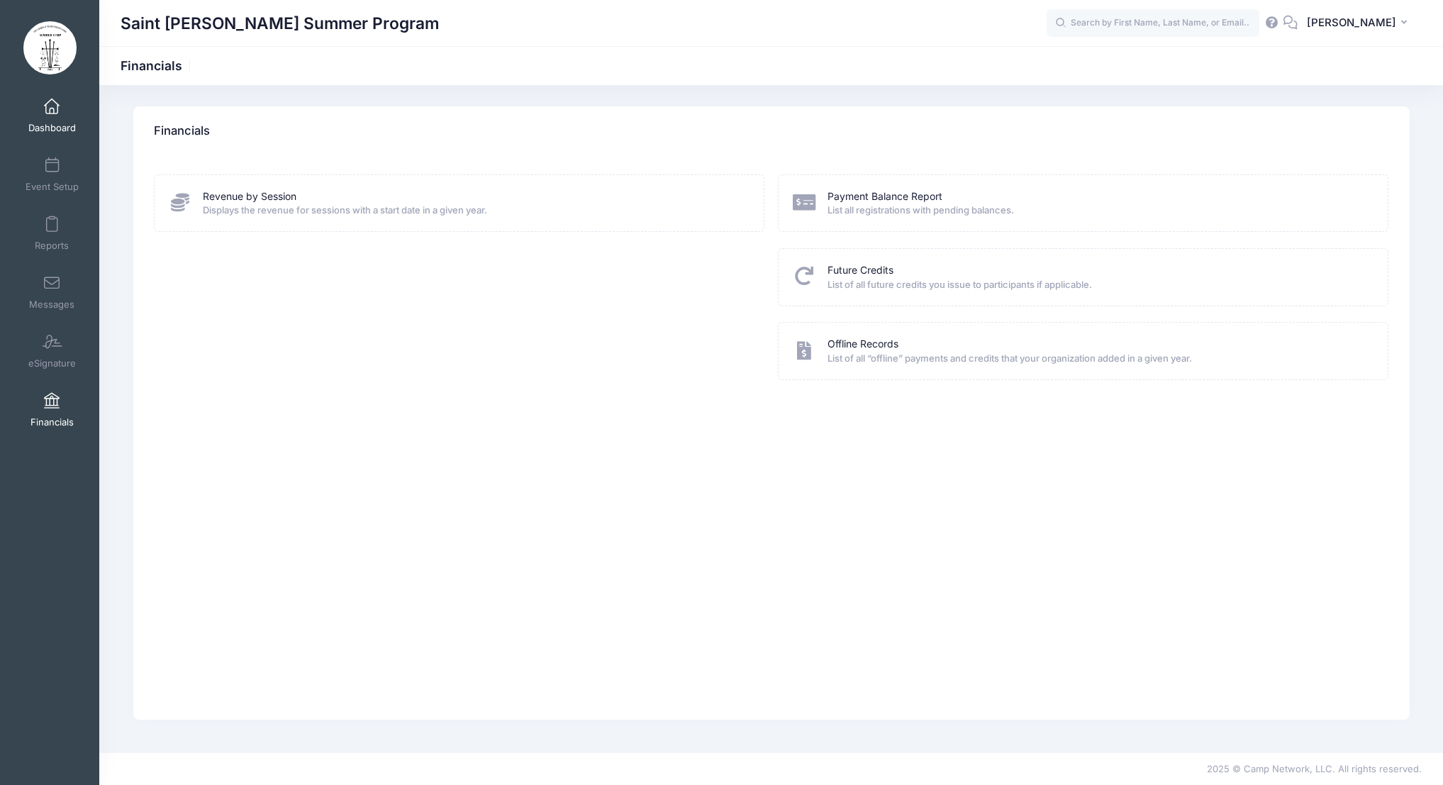
click at [58, 125] on span "Dashboard" at bounding box center [52, 128] width 48 height 12
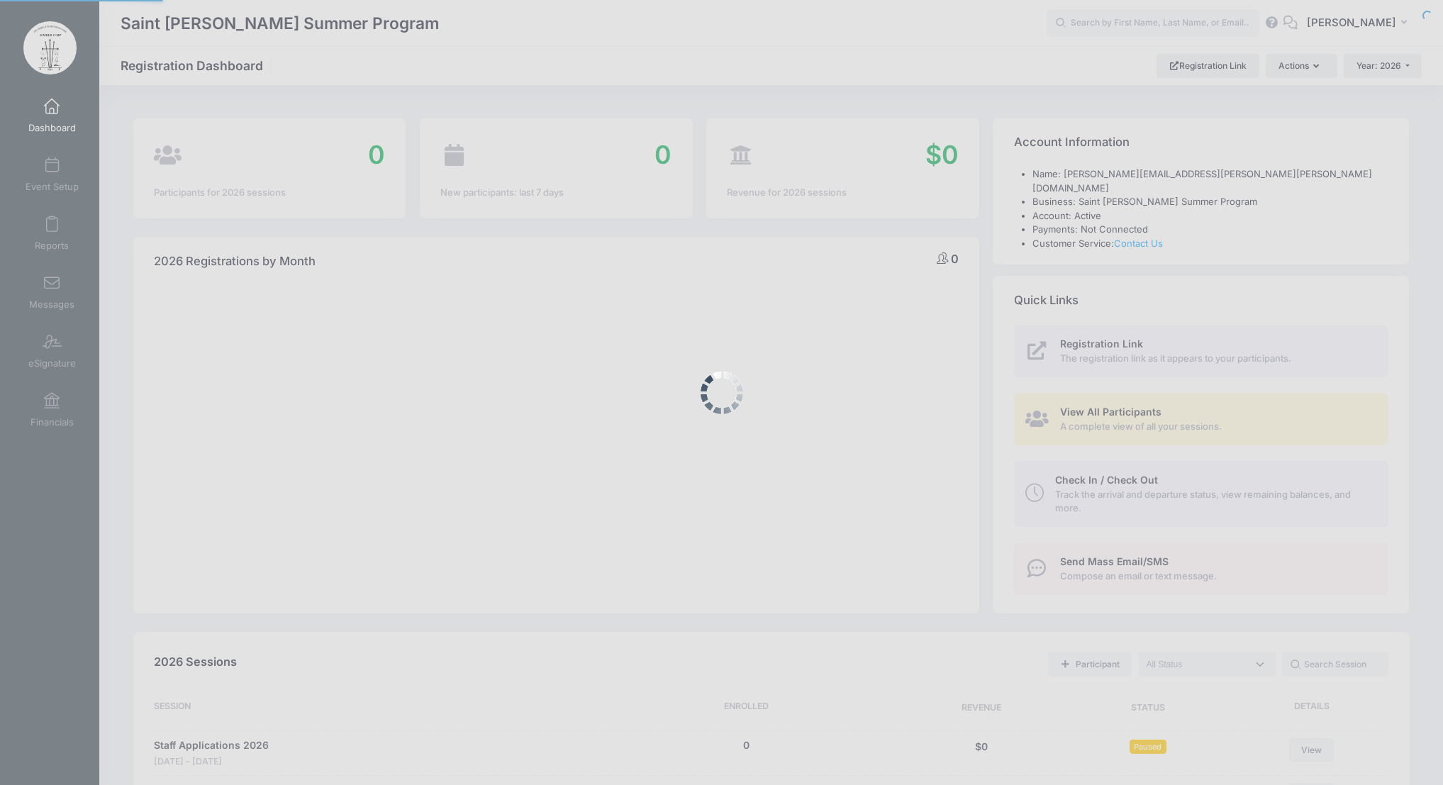
select select
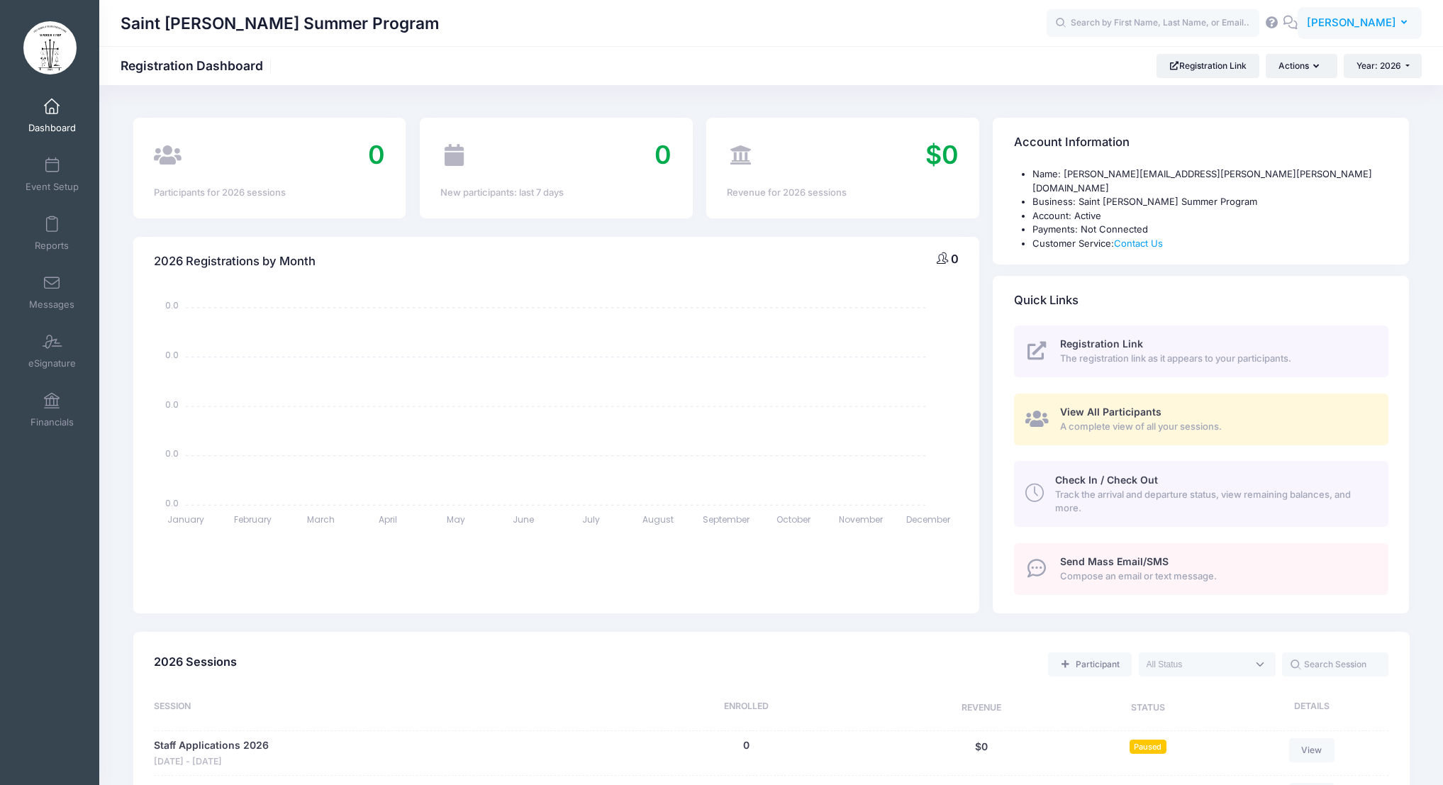
click at [1400, 17] on button "CH Christopher Hall" at bounding box center [1360, 23] width 124 height 33
click at [1315, 113] on link "Settings" at bounding box center [1324, 117] width 172 height 27
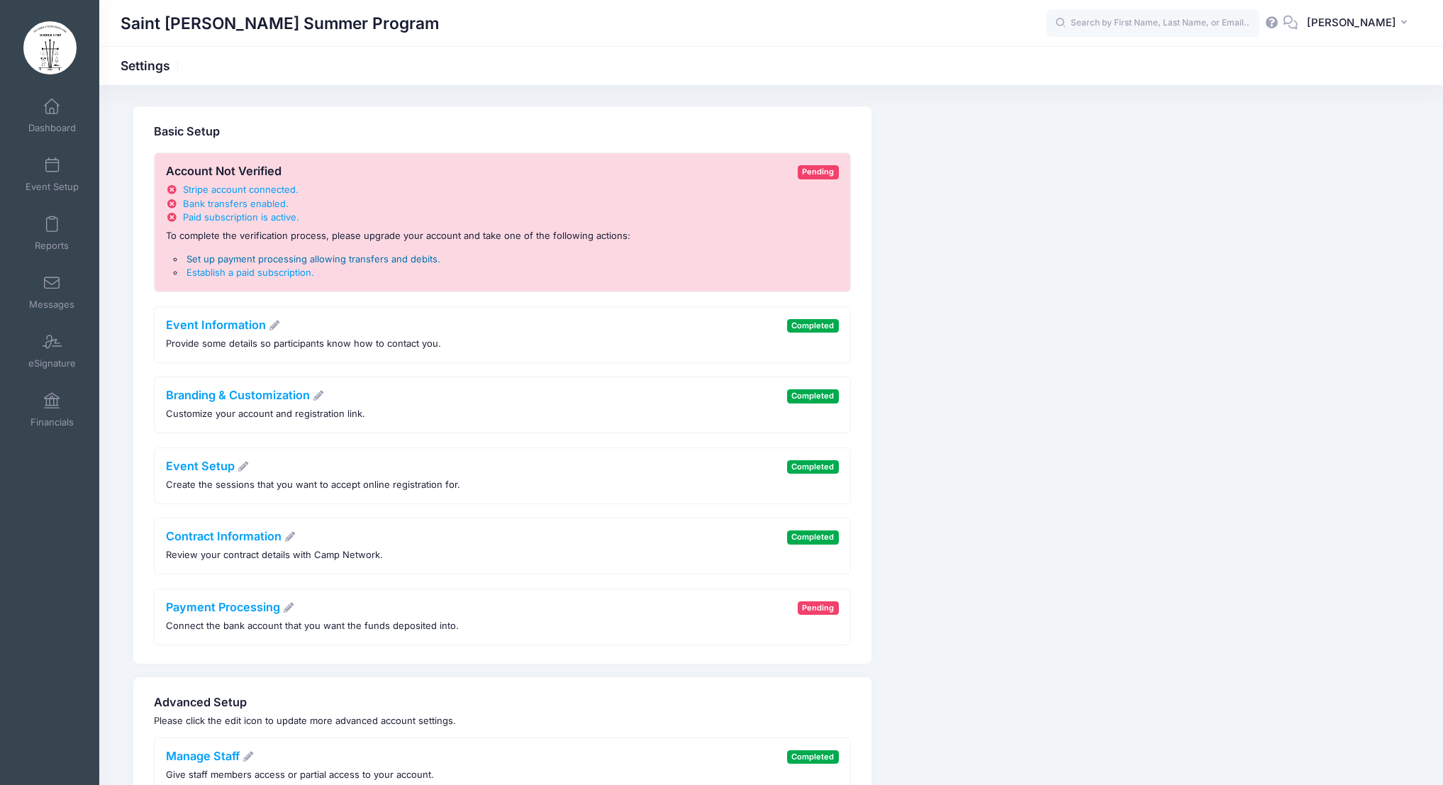
click at [361, 261] on span "Set up payment processing allowing transfers and debits" at bounding box center [311, 258] width 251 height 11
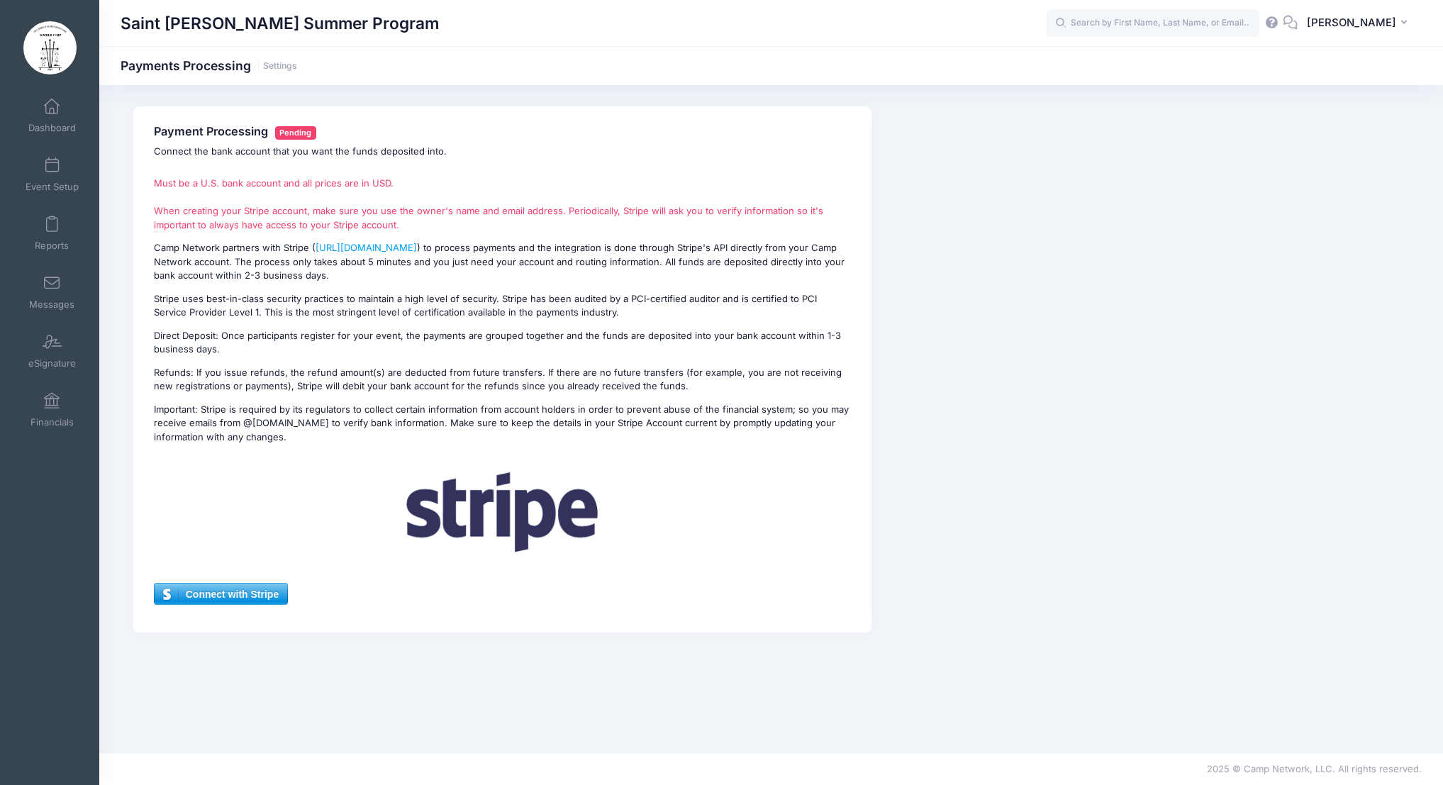
click at [263, 590] on span "Connect with Stripe" at bounding box center [221, 594] width 133 height 21
